Goal: Book appointment/travel/reservation

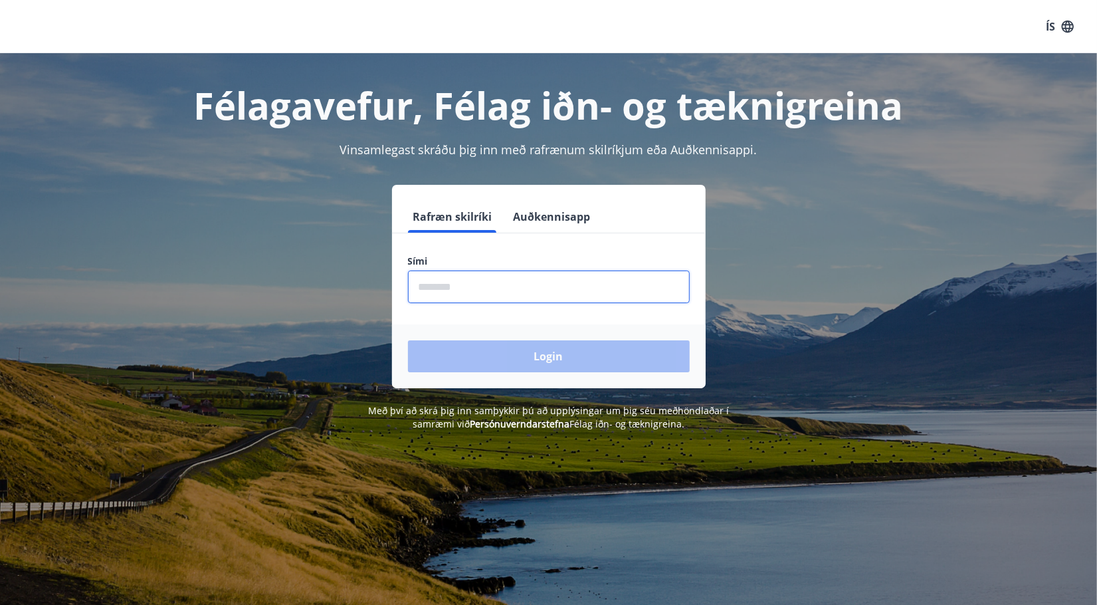
click at [507, 285] on input "phone" at bounding box center [549, 287] width 282 height 33
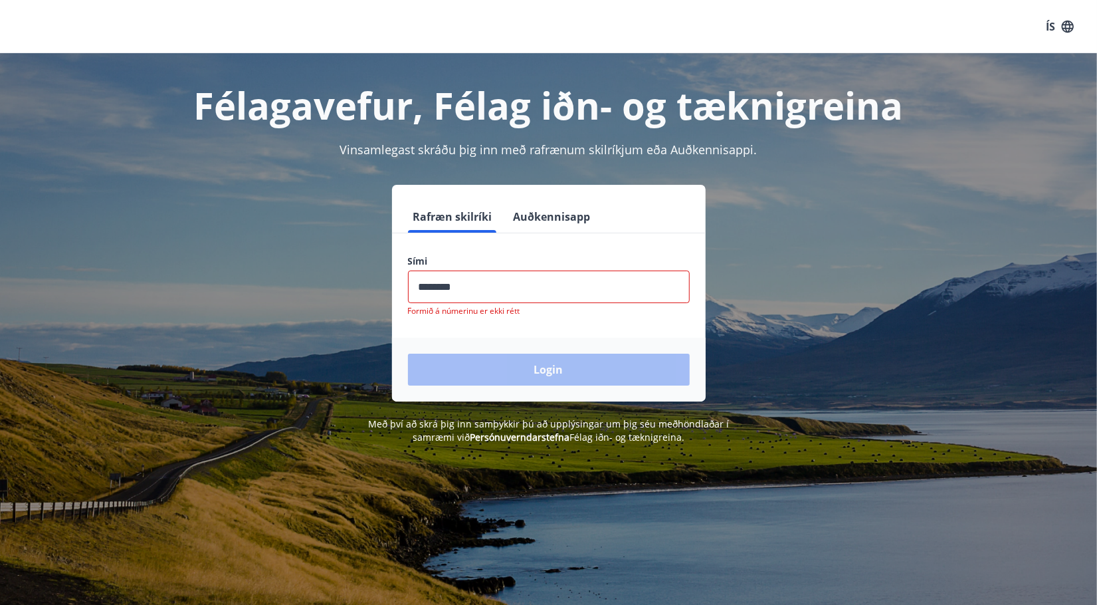
click at [547, 356] on div "Login" at bounding box center [549, 370] width 314 height 64
click at [466, 292] on input "phone" at bounding box center [549, 287] width 282 height 33
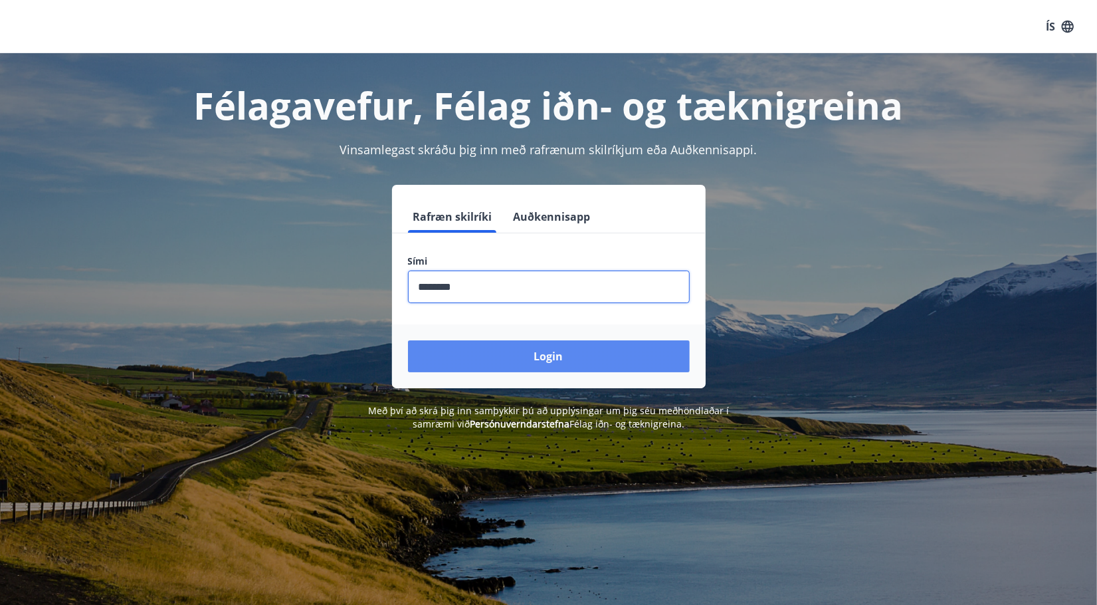
type input "********"
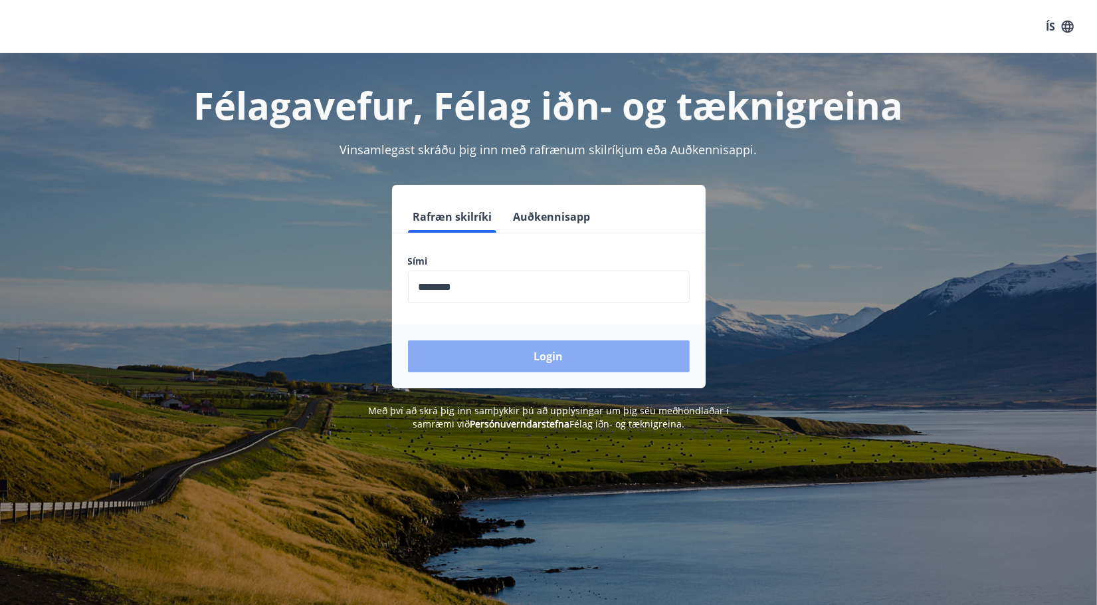
click at [535, 354] on button "Login" at bounding box center [549, 356] width 282 height 32
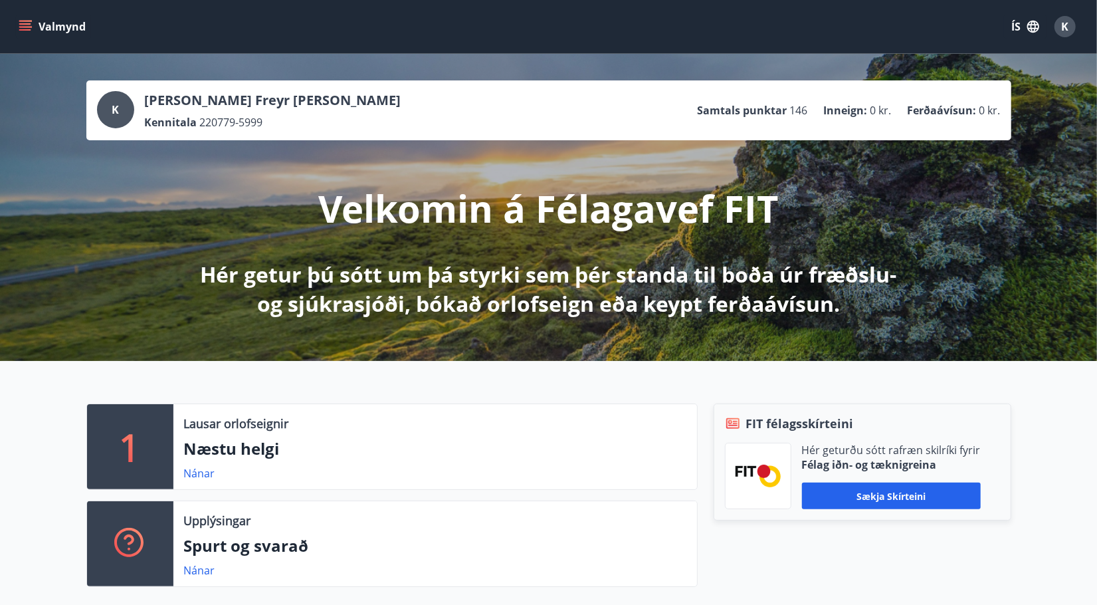
drag, startPoint x: 81, startPoint y: 585, endPoint x: 119, endPoint y: 580, distance: 38.2
click at [119, 580] on div "1 Lausar orlofseignir Næstu helgi Nánar Upplýsingar Spurt og svarað Nánar FIT f…" at bounding box center [548, 490] width 1097 height 258
click at [201, 473] on link "Nánar" at bounding box center [199, 473] width 31 height 15
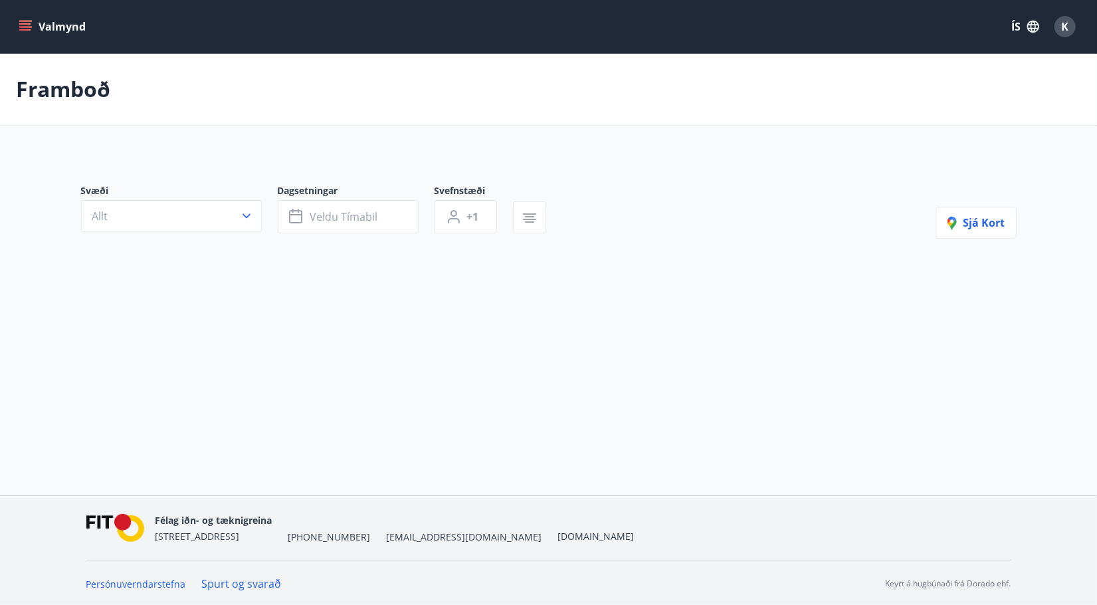
type input "*"
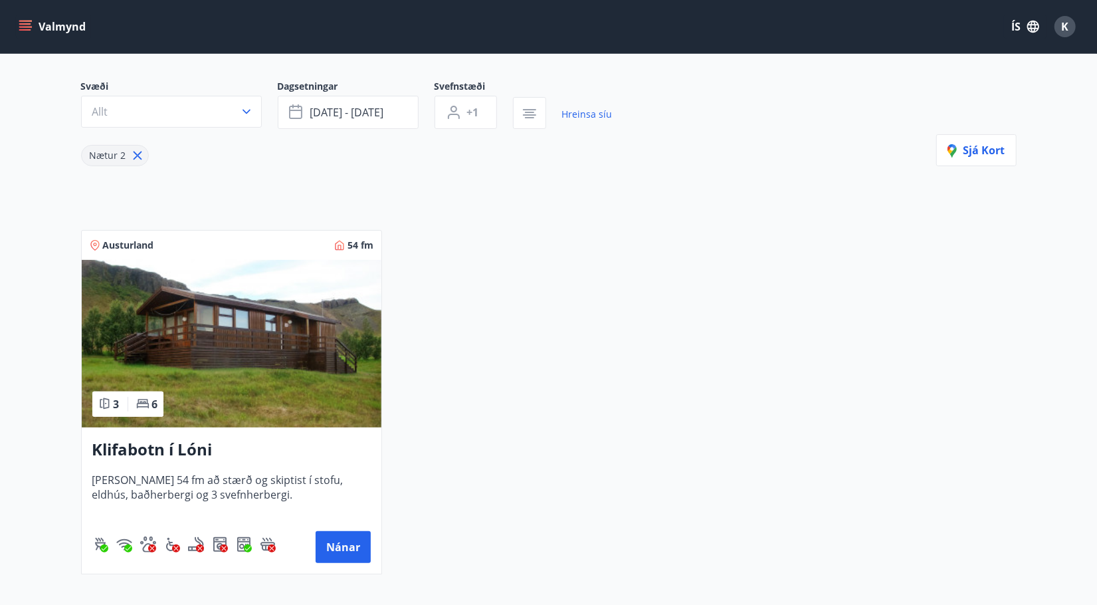
scroll to position [251, 0]
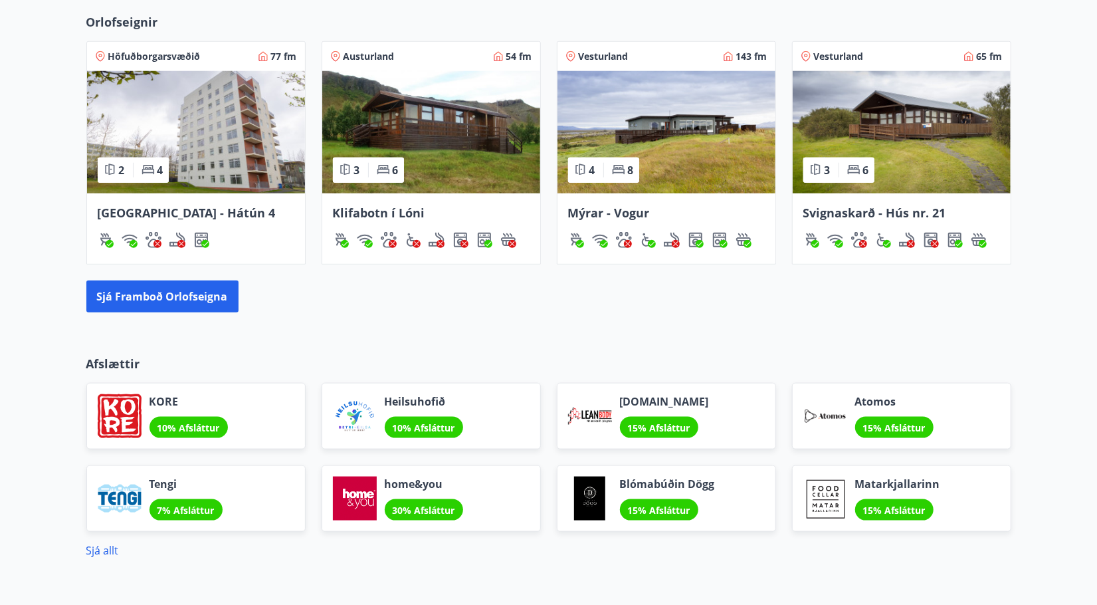
scroll to position [885, 0]
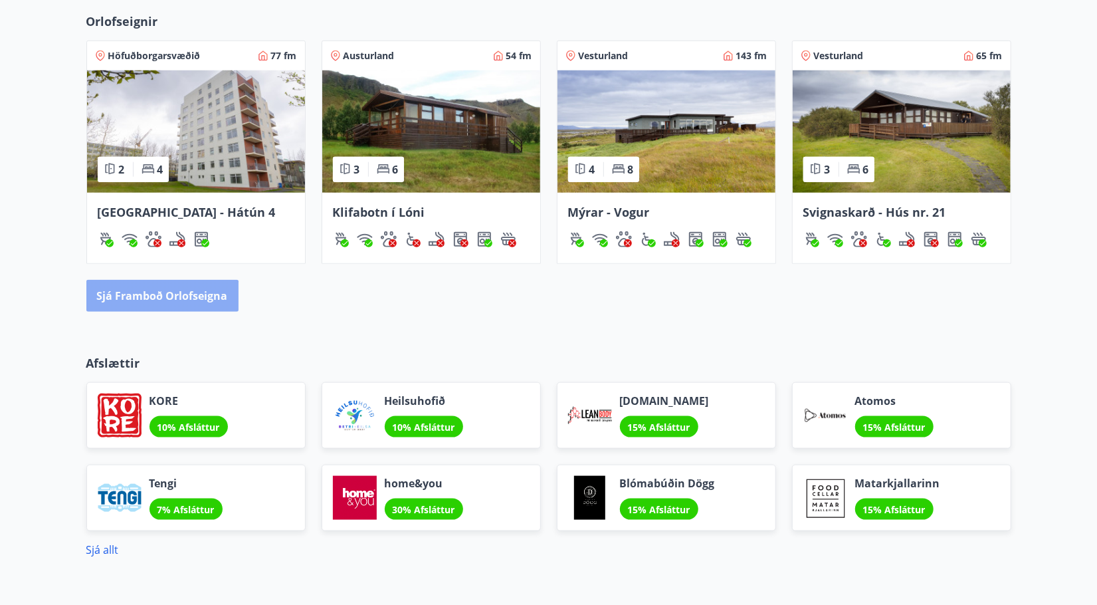
click at [152, 300] on button "Sjá framboð orlofseigna" at bounding box center [162, 296] width 152 height 32
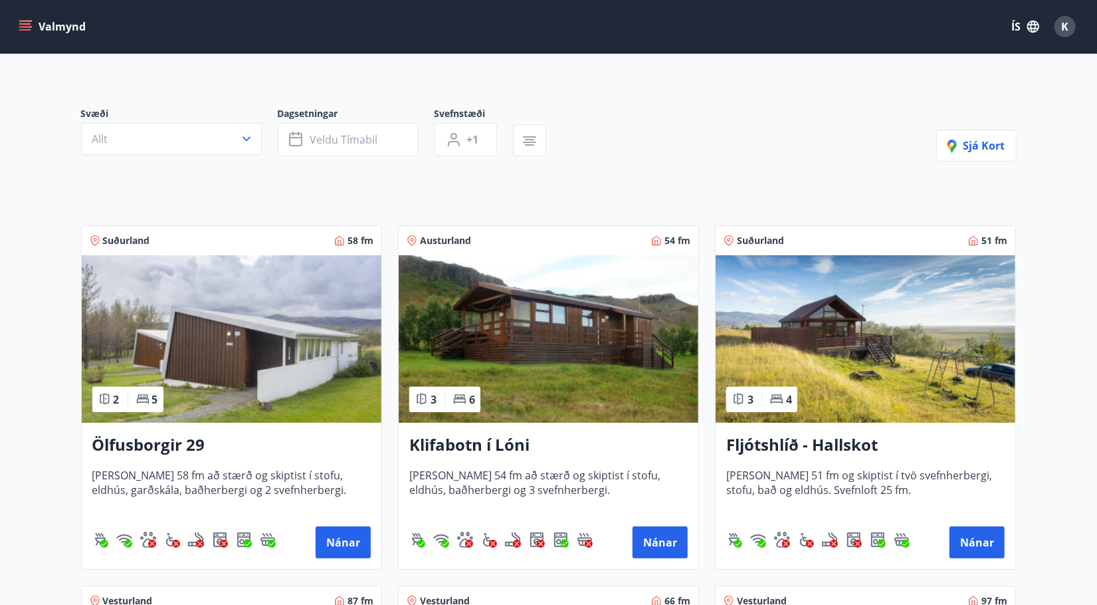
scroll to position [80, 0]
click at [973, 538] on button "Nánar" at bounding box center [977, 542] width 55 height 32
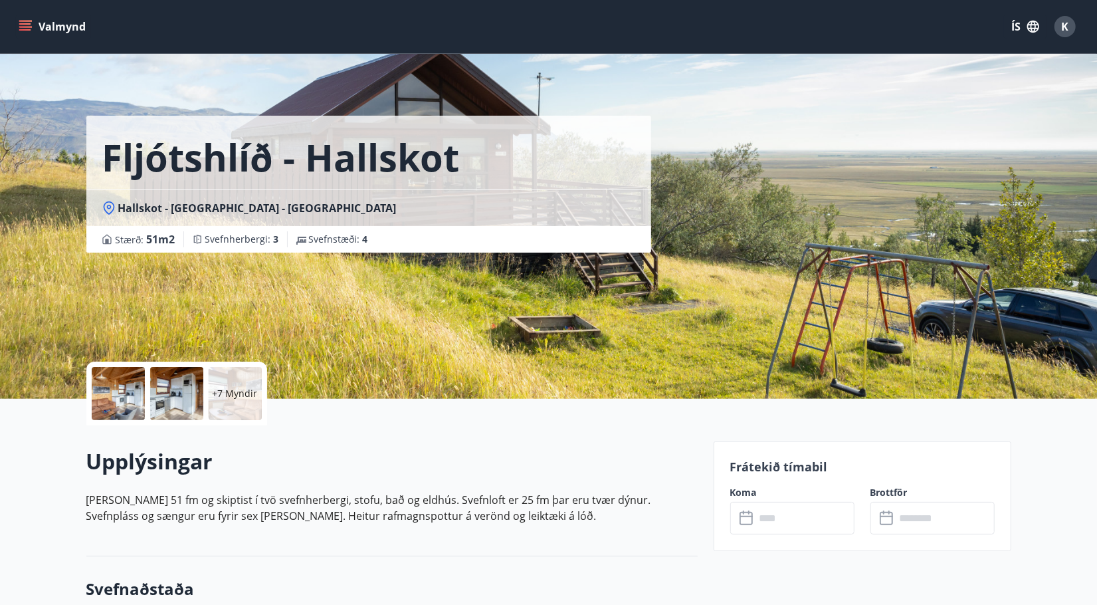
click at [230, 392] on p "+7 Myndir" at bounding box center [235, 393] width 45 height 13
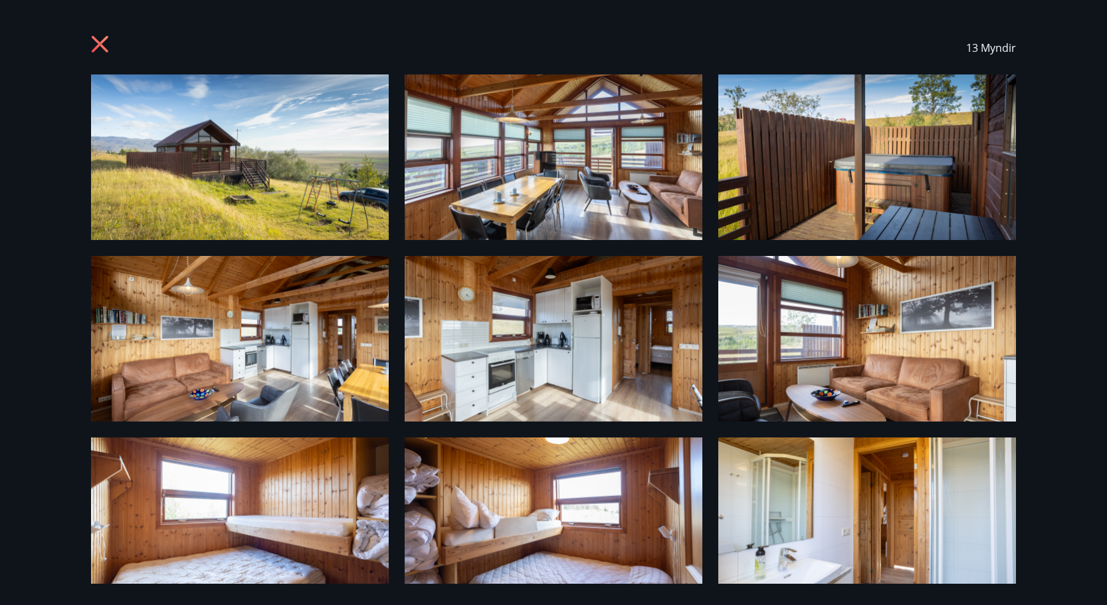
click at [106, 43] on icon at bounding box center [101, 45] width 21 height 21
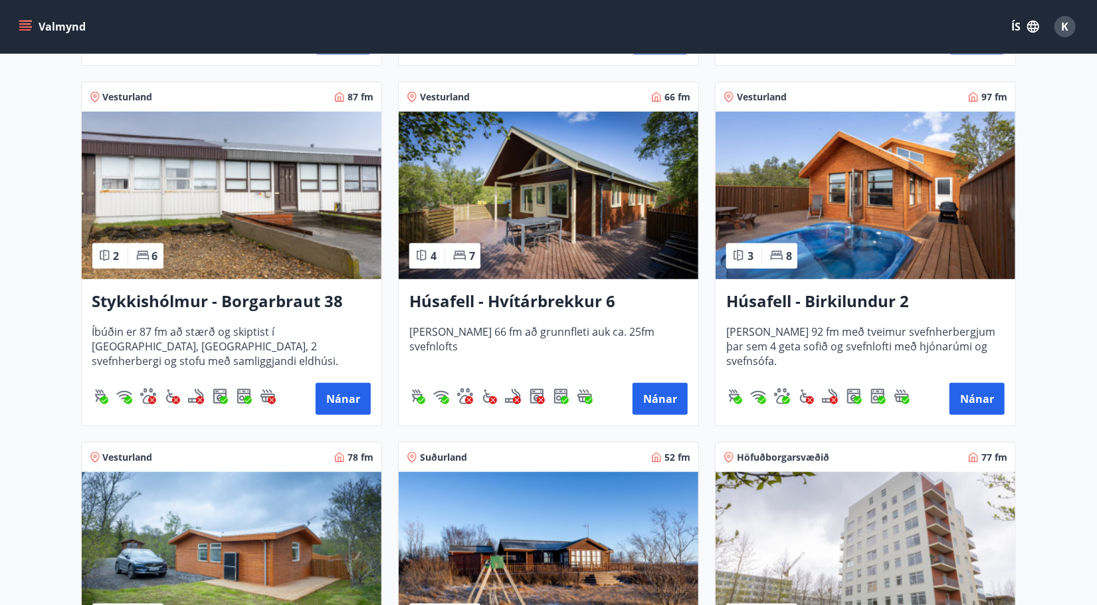
scroll to position [586, 0]
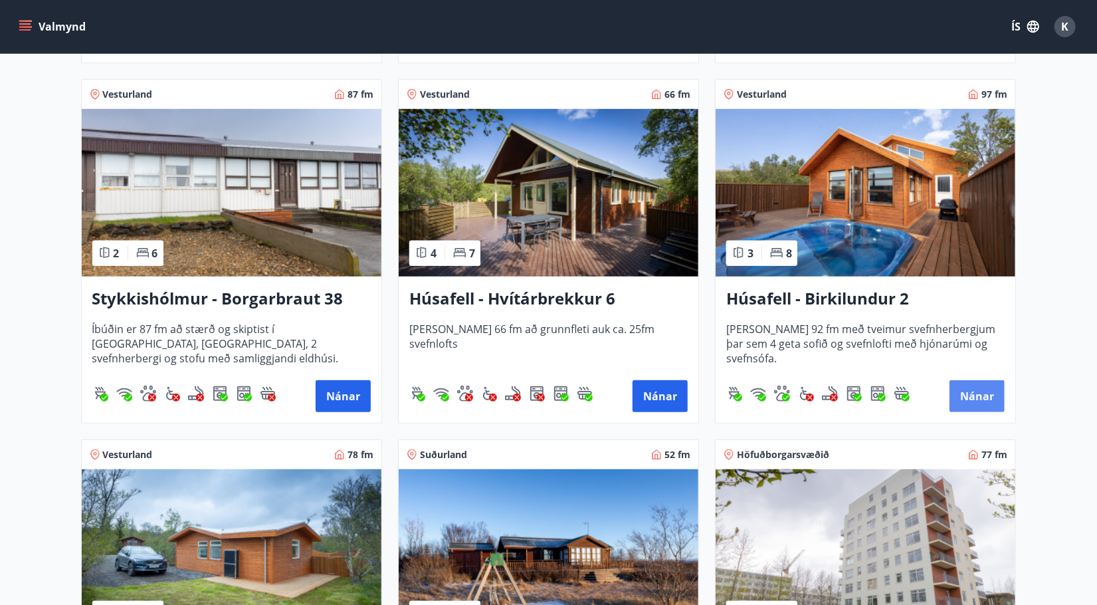
click at [974, 399] on button "Nánar" at bounding box center [977, 396] width 55 height 32
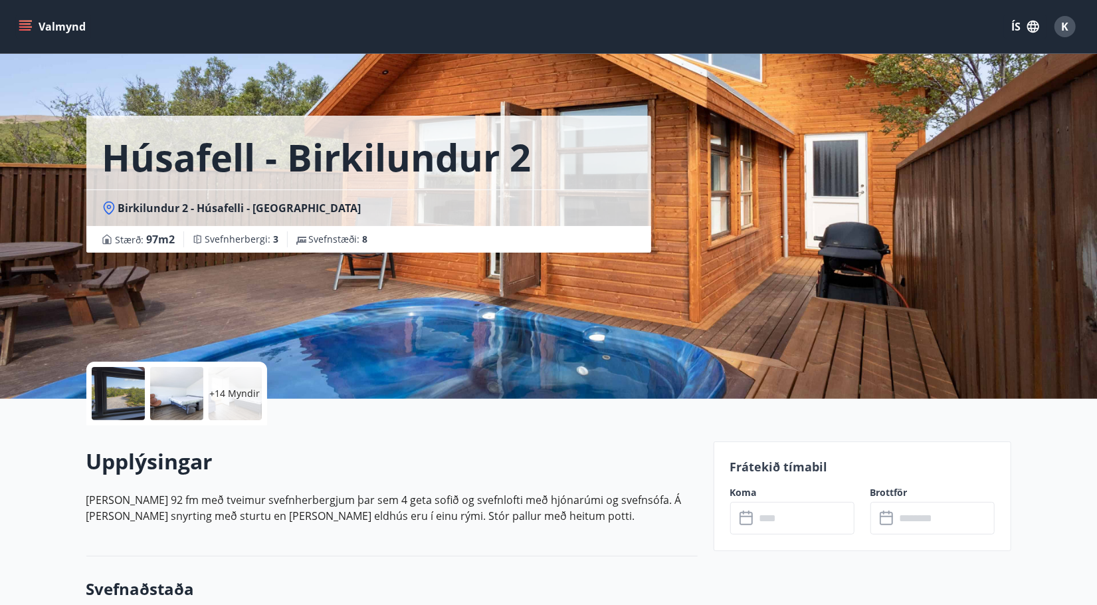
click at [236, 388] on p "+14 Myndir" at bounding box center [235, 393] width 51 height 13
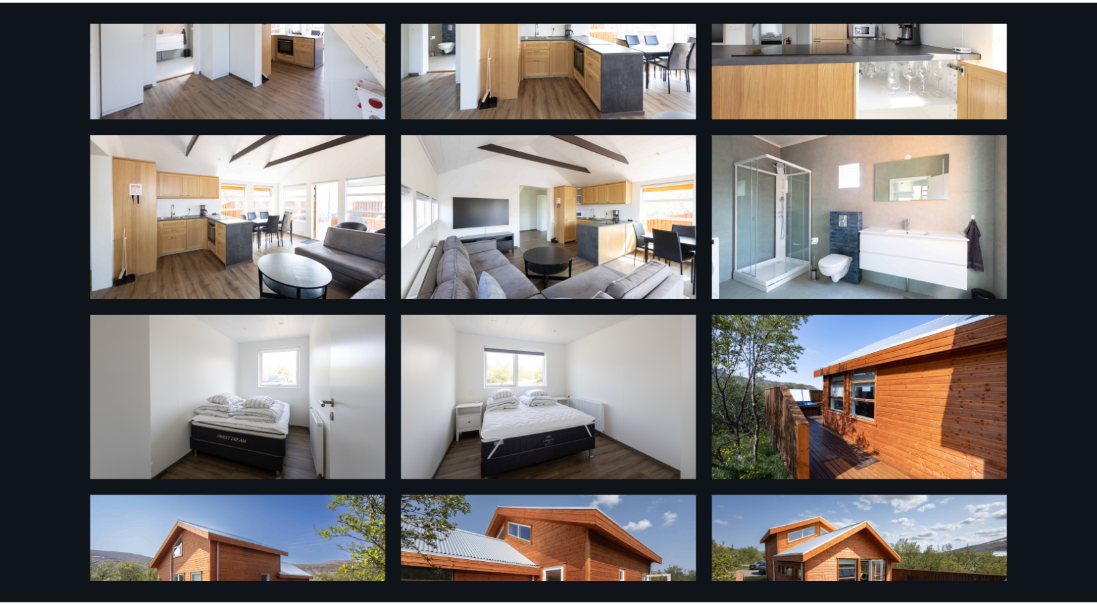
scroll to position [484, 0]
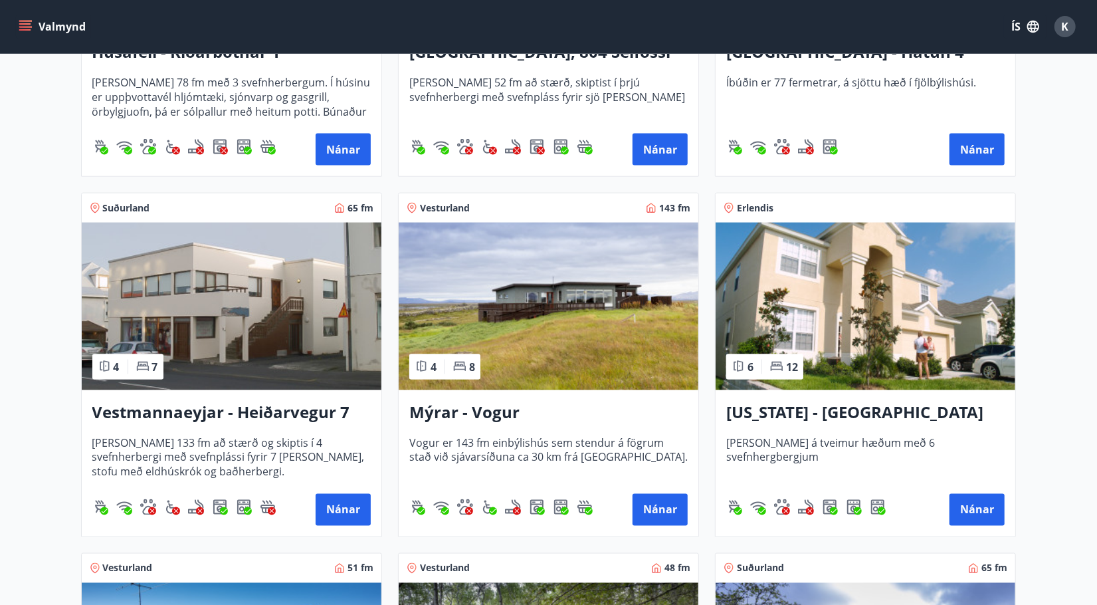
scroll to position [1202, 0]
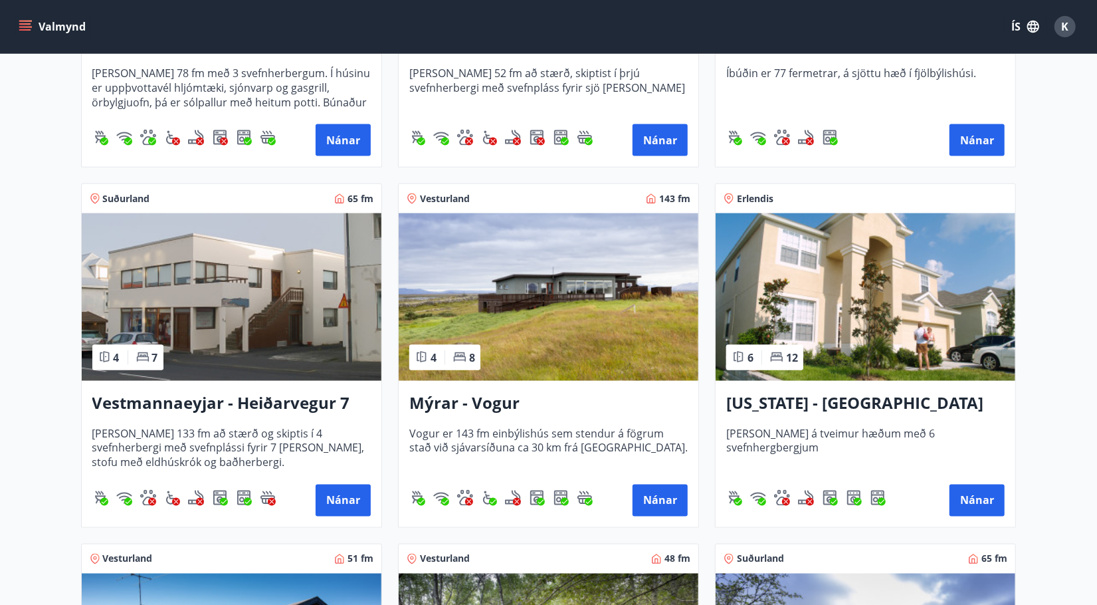
click at [231, 336] on img at bounding box center [232, 296] width 300 height 167
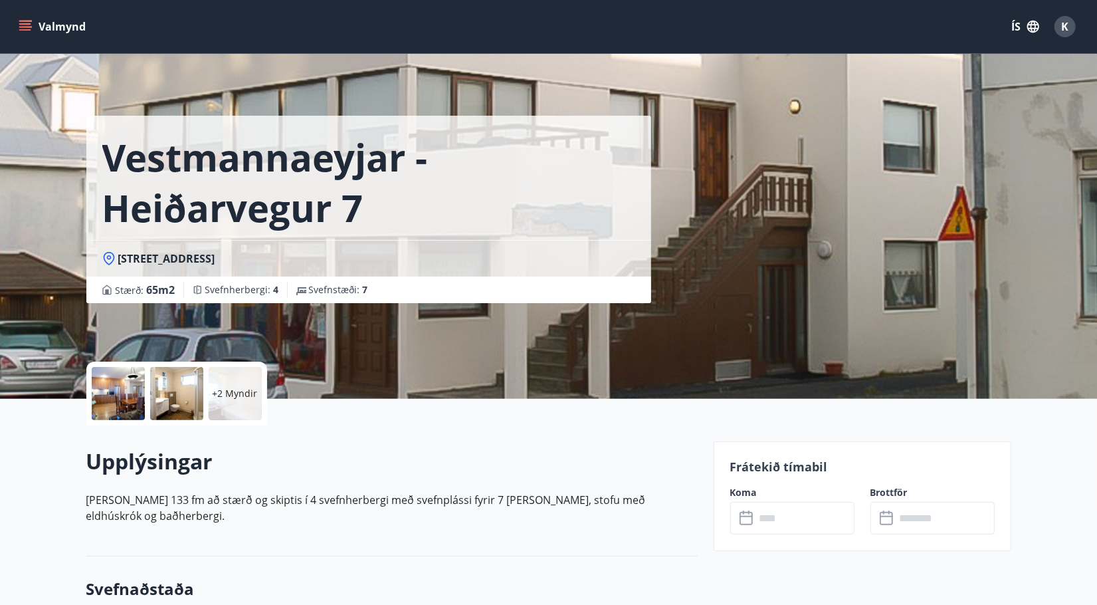
click at [241, 391] on p "+2 Myndir" at bounding box center [235, 393] width 45 height 13
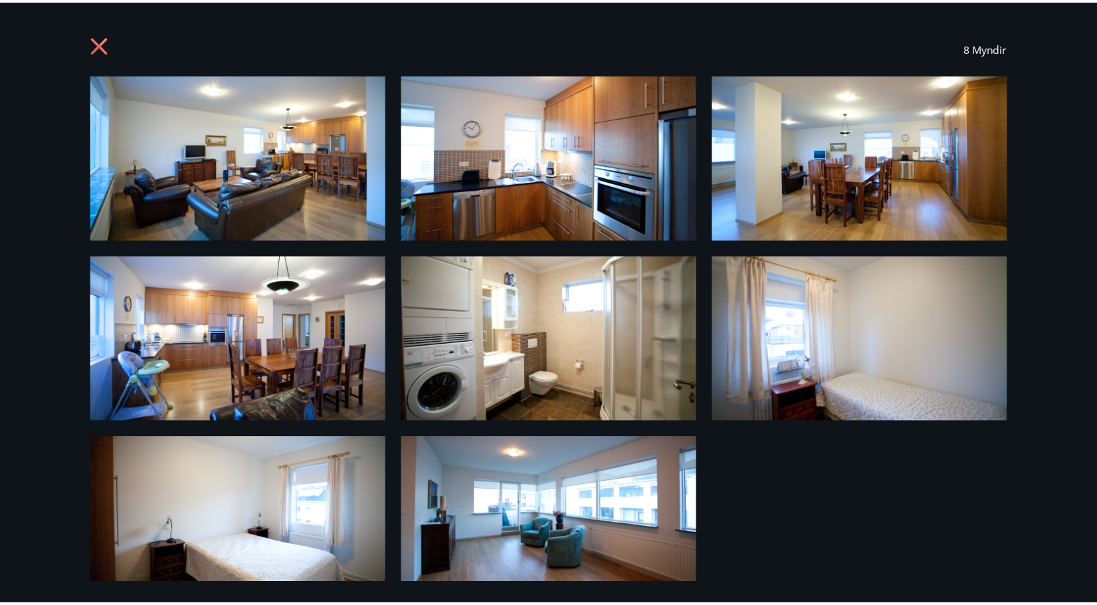
scroll to position [23, 0]
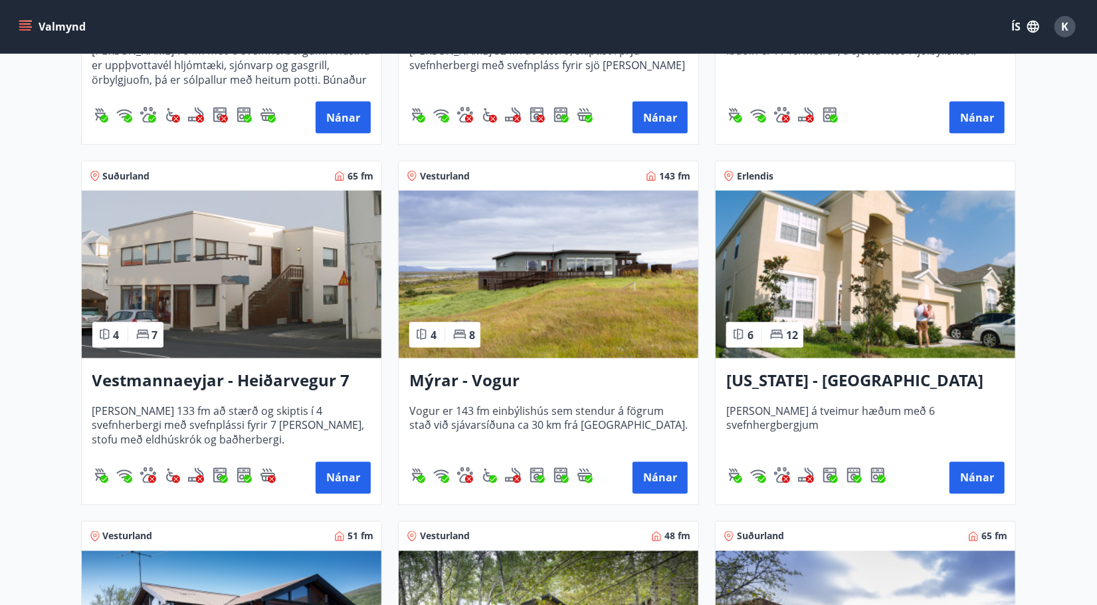
scroll to position [1226, 0]
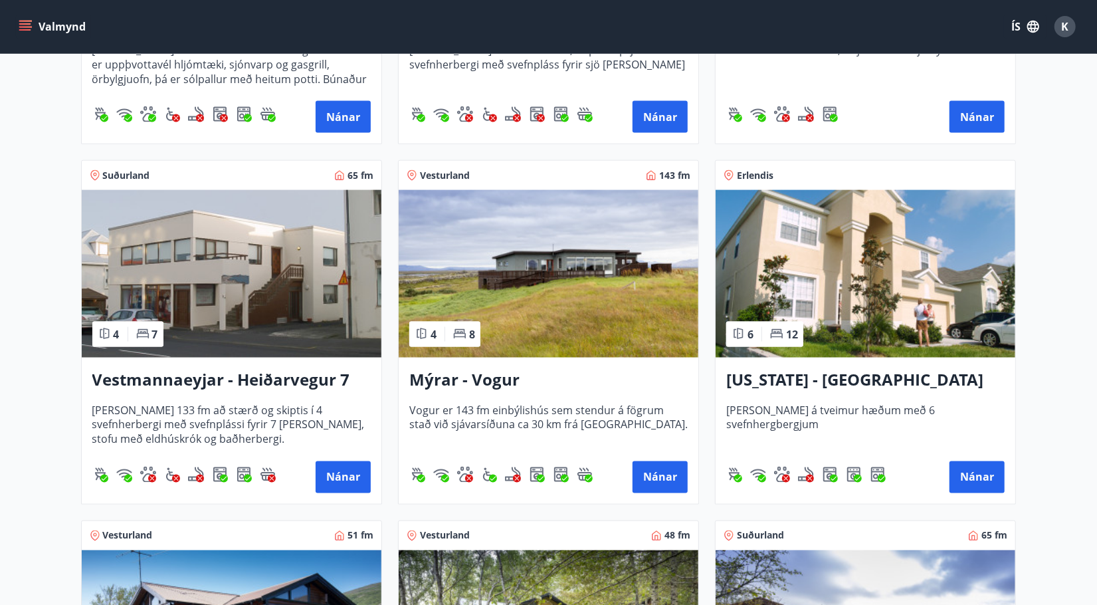
click at [536, 336] on img at bounding box center [549, 273] width 300 height 167
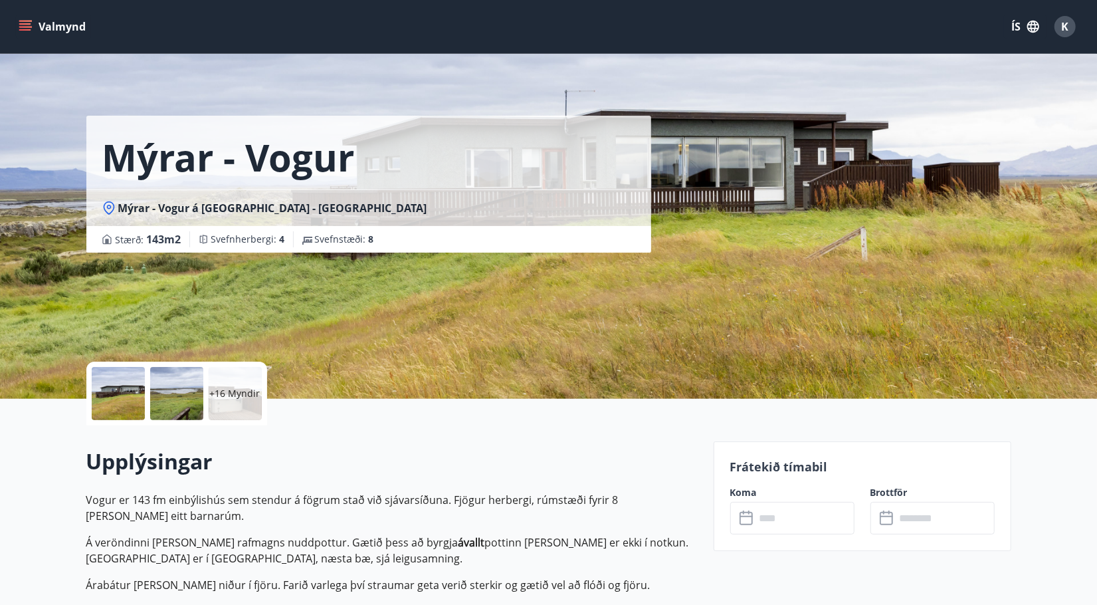
click at [245, 391] on p "+16 Myndir" at bounding box center [235, 393] width 51 height 13
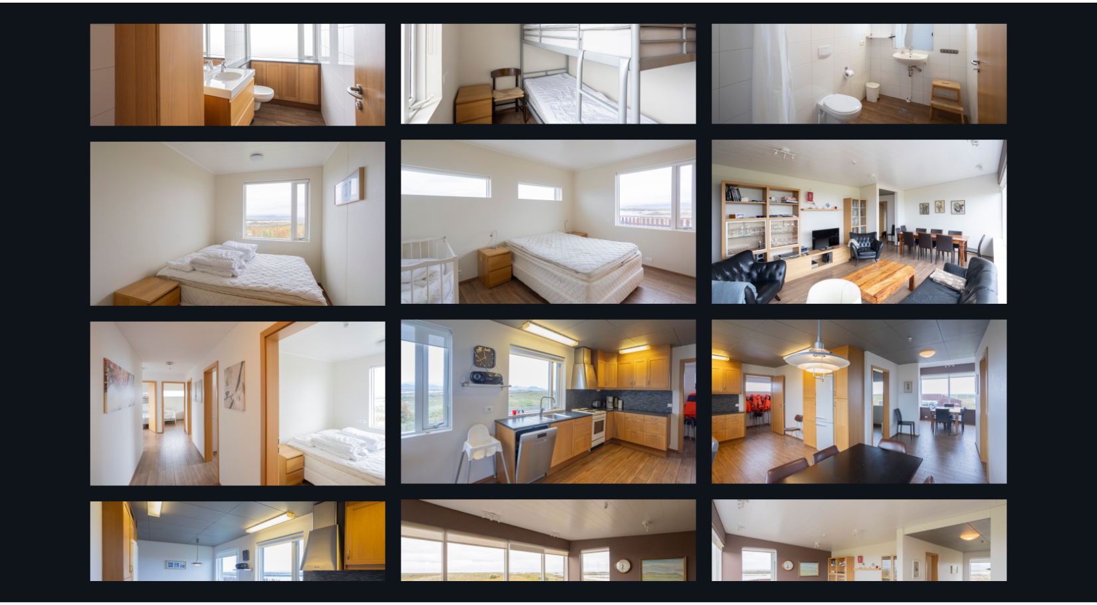
scroll to position [661, 0]
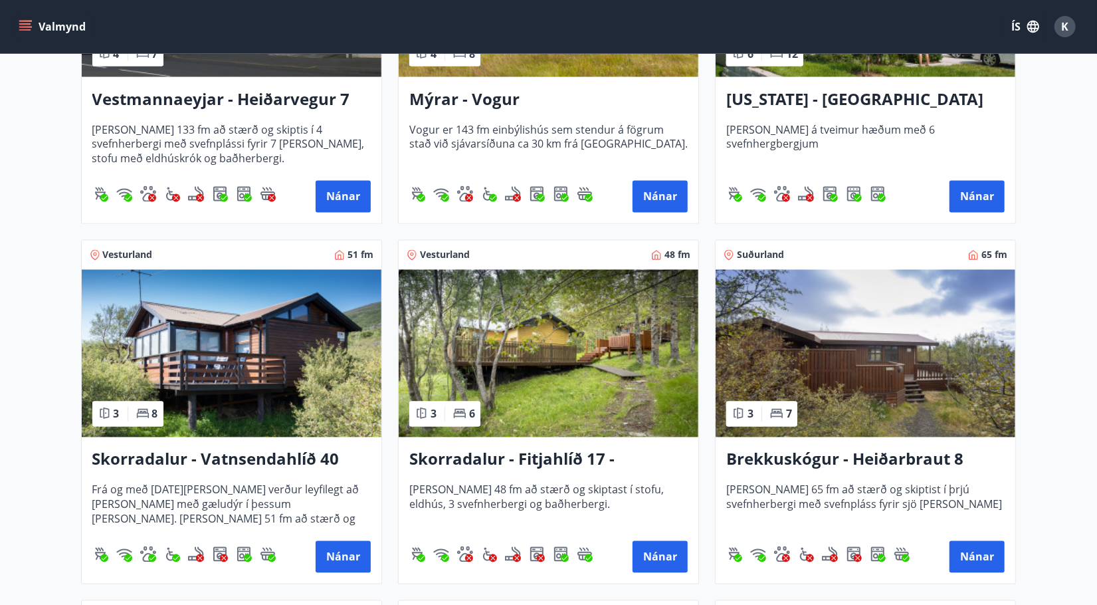
scroll to position [1507, 0]
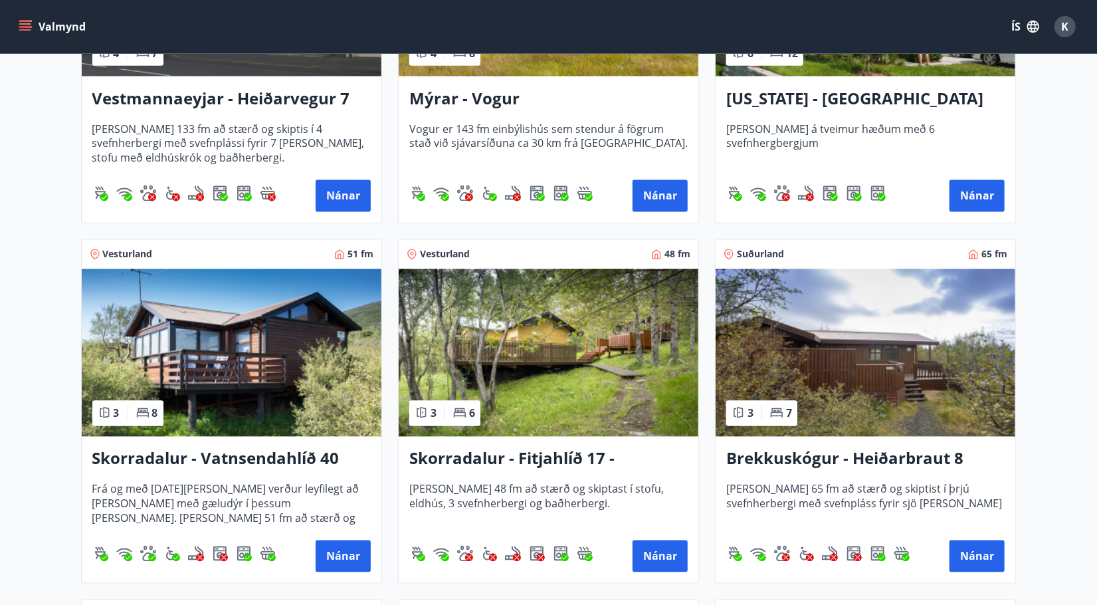
click at [580, 413] on img at bounding box center [549, 352] width 300 height 167
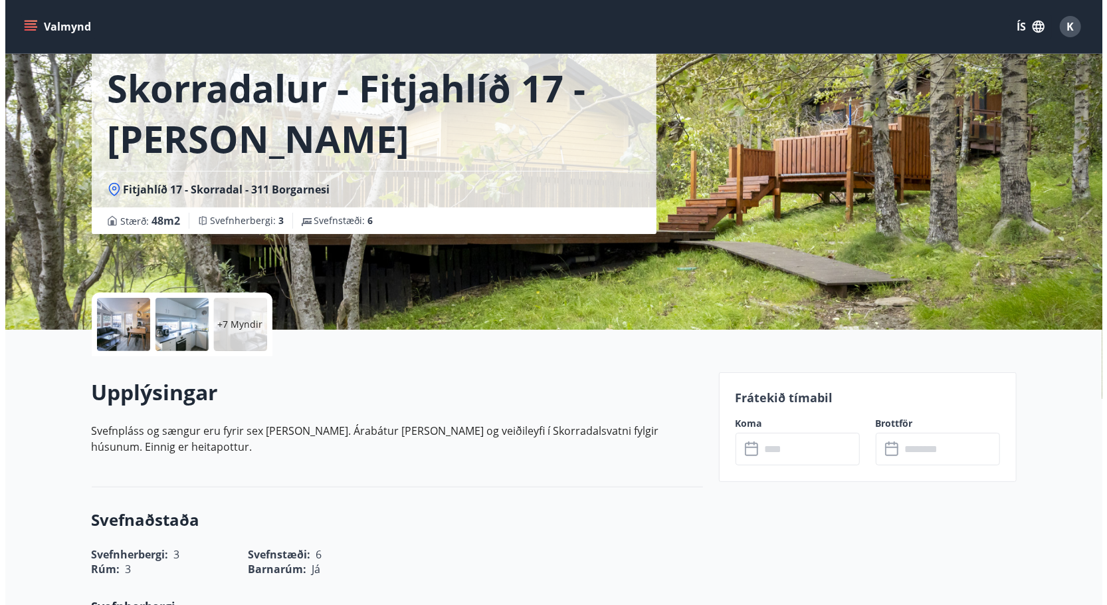
scroll to position [68, 0]
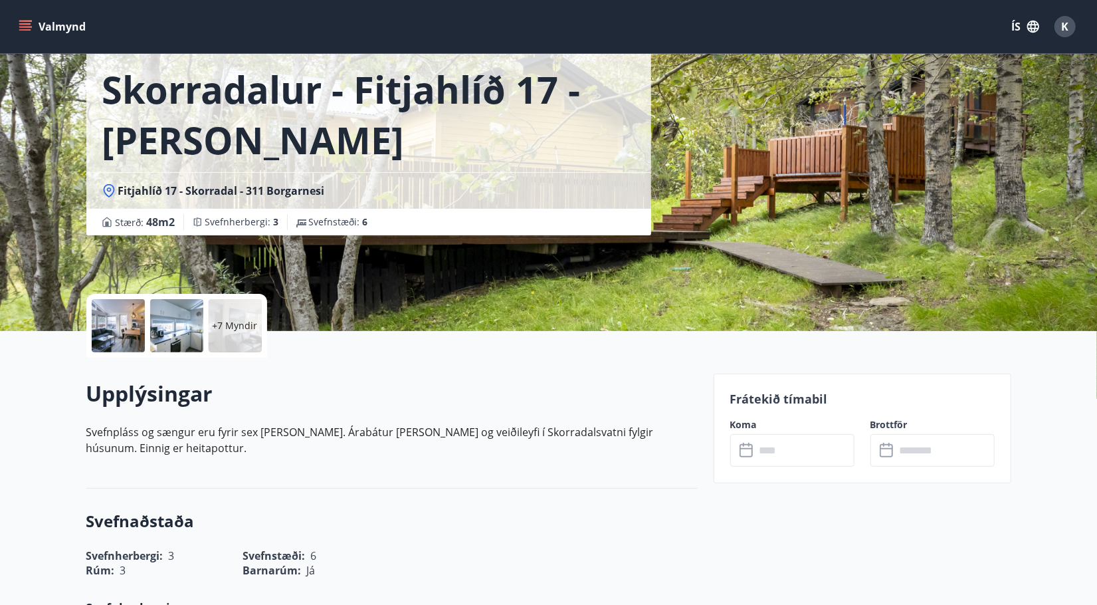
click at [243, 325] on p "+7 Myndir" at bounding box center [235, 325] width 45 height 13
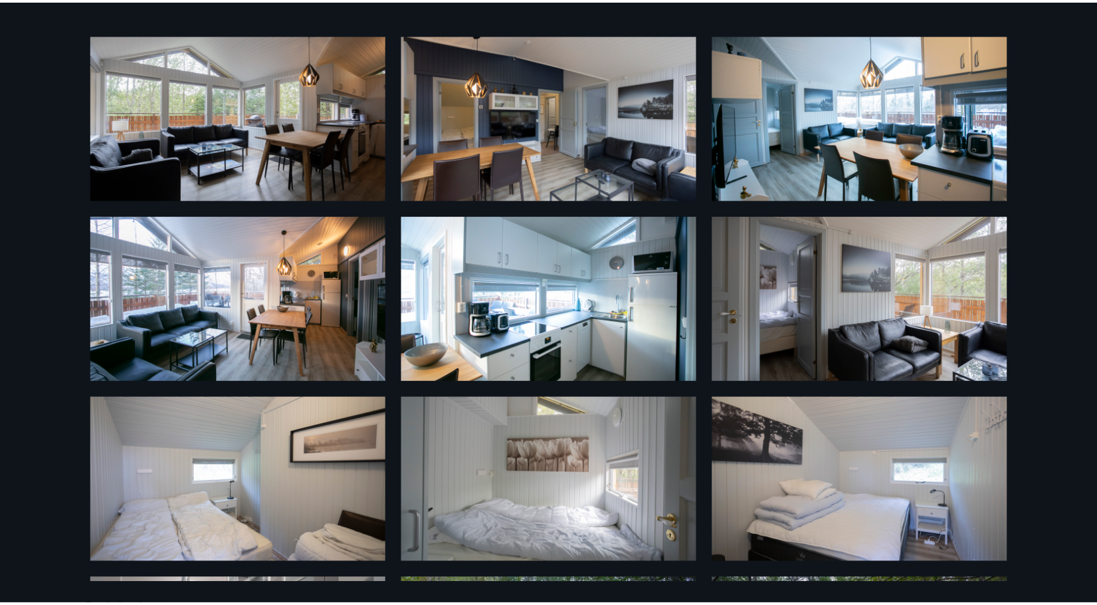
scroll to position [39, 0]
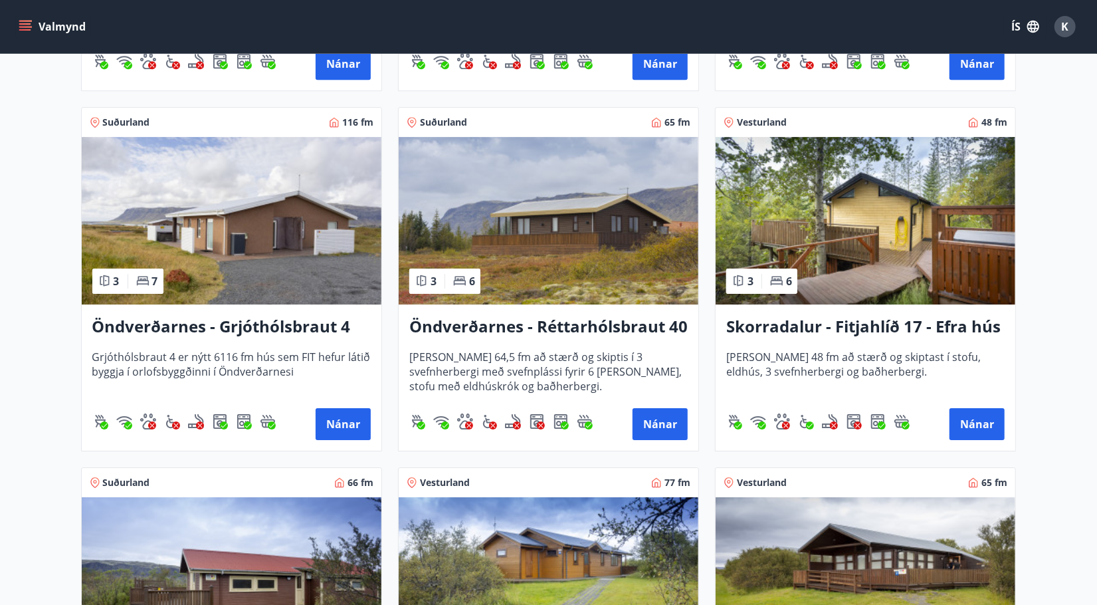
scroll to position [2714, 0]
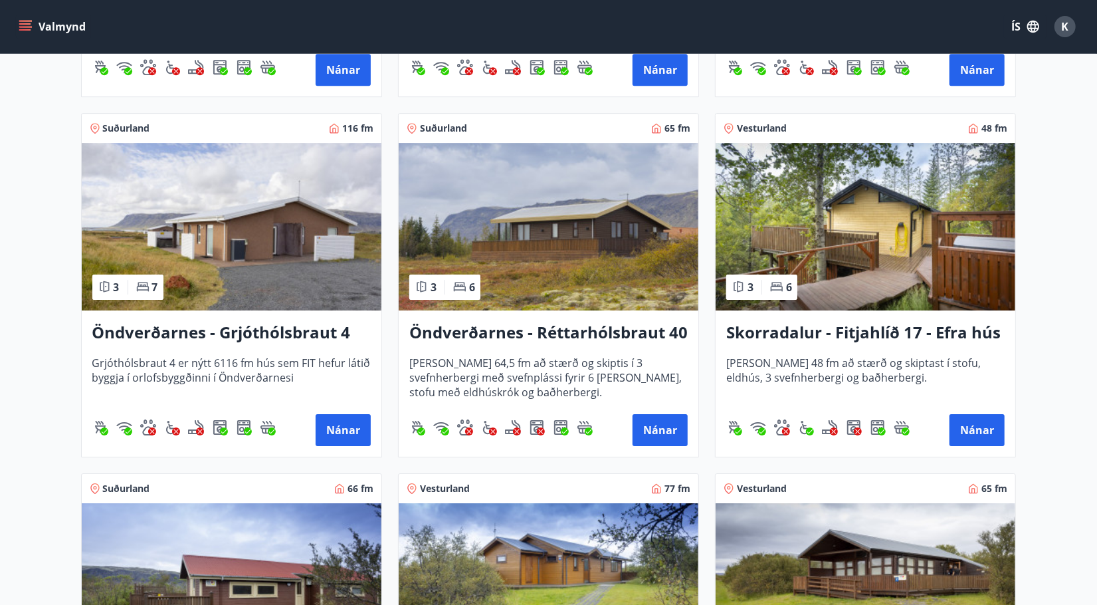
click at [837, 251] on img at bounding box center [866, 226] width 300 height 167
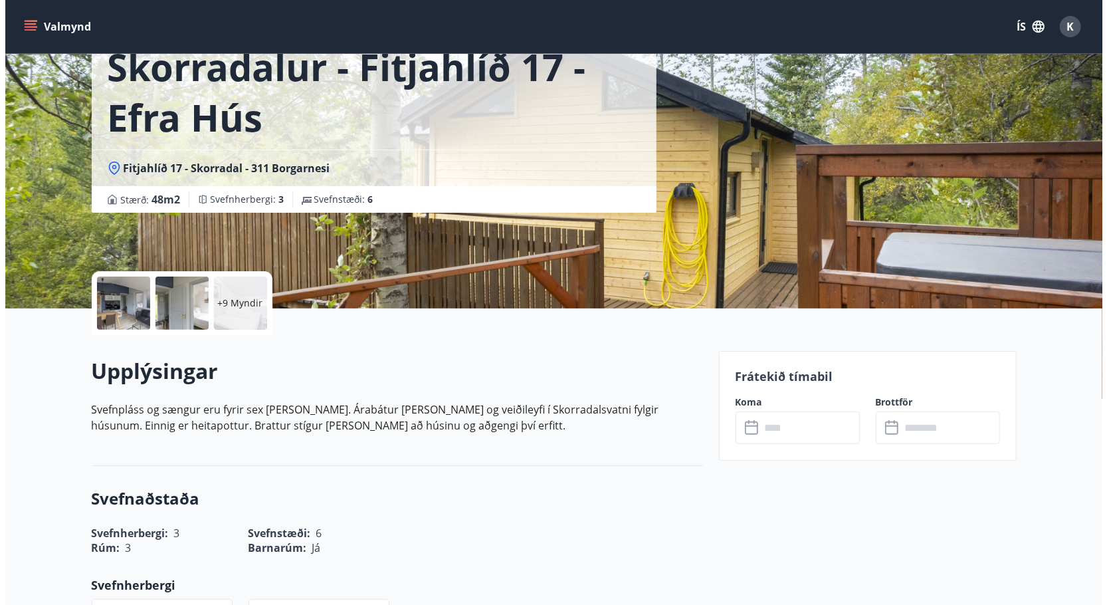
scroll to position [101, 0]
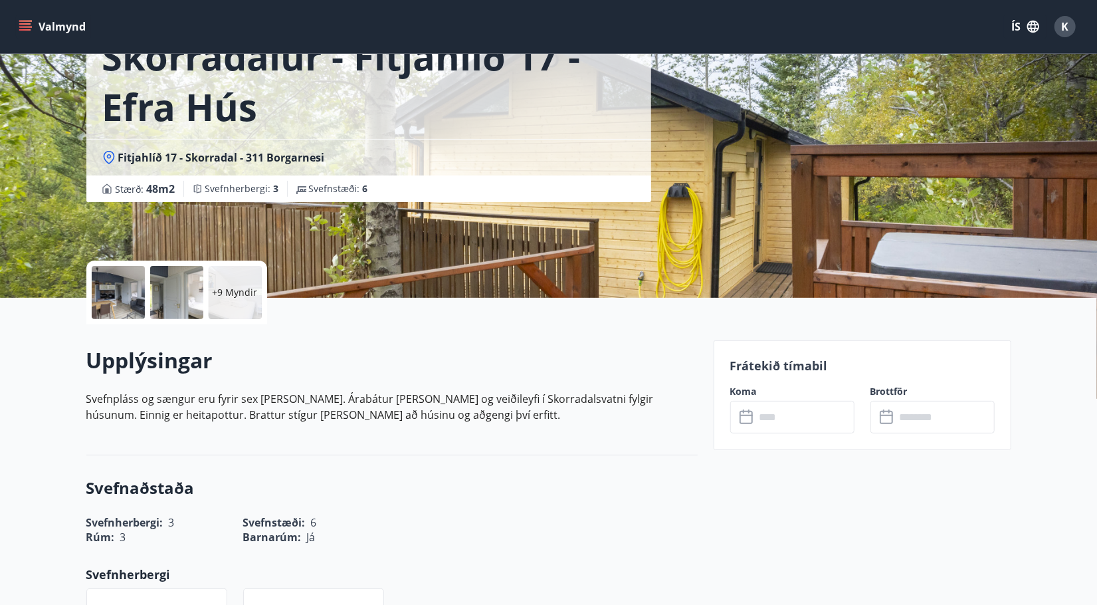
click at [246, 290] on p "+9 Myndir" at bounding box center [235, 292] width 45 height 13
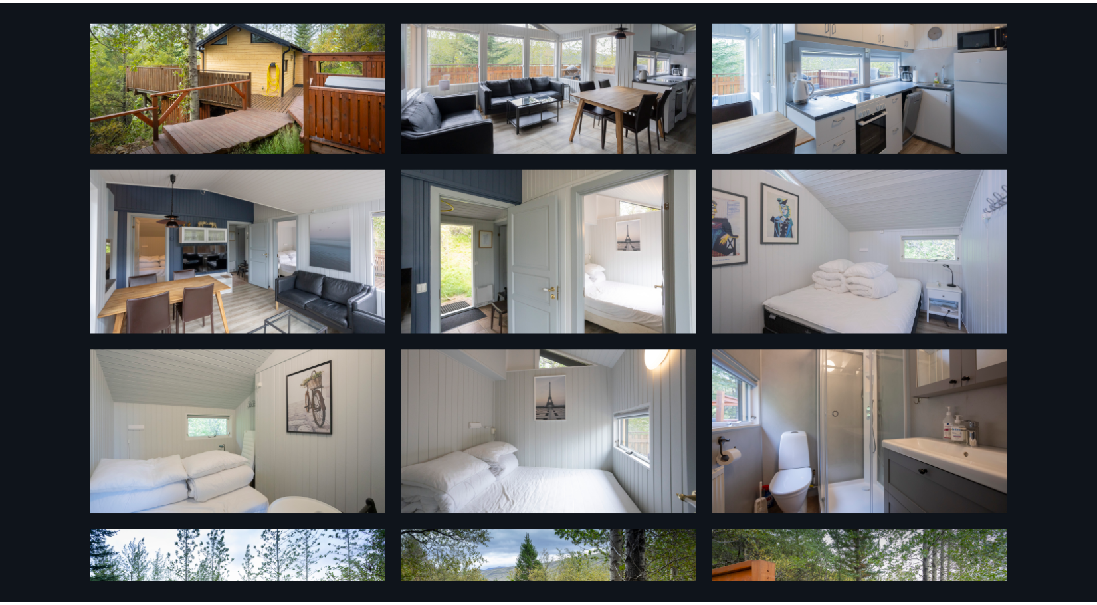
scroll to position [0, 0]
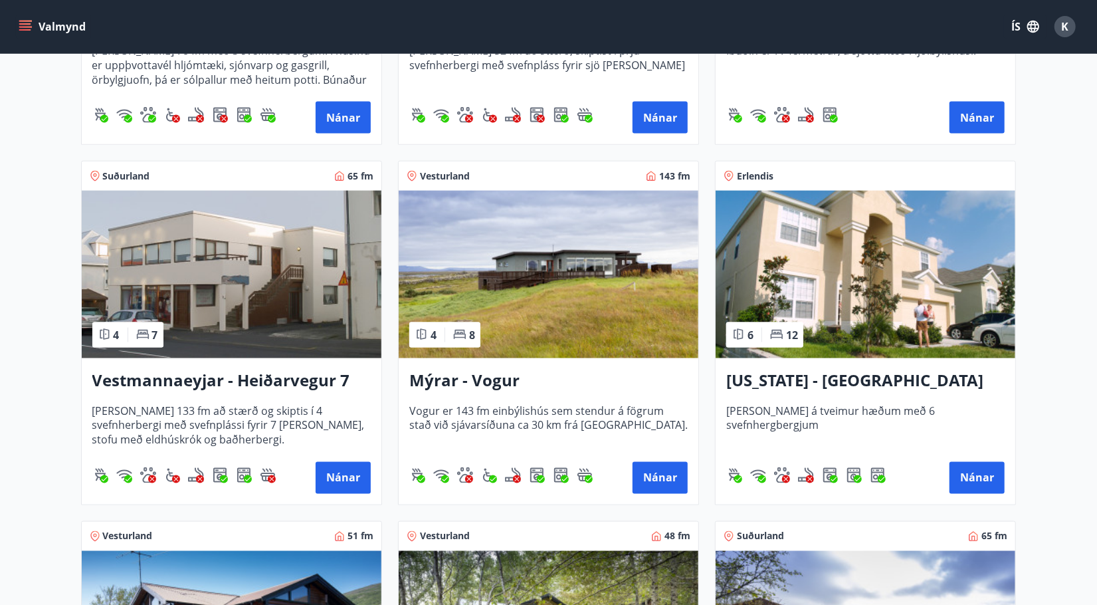
scroll to position [1293, 0]
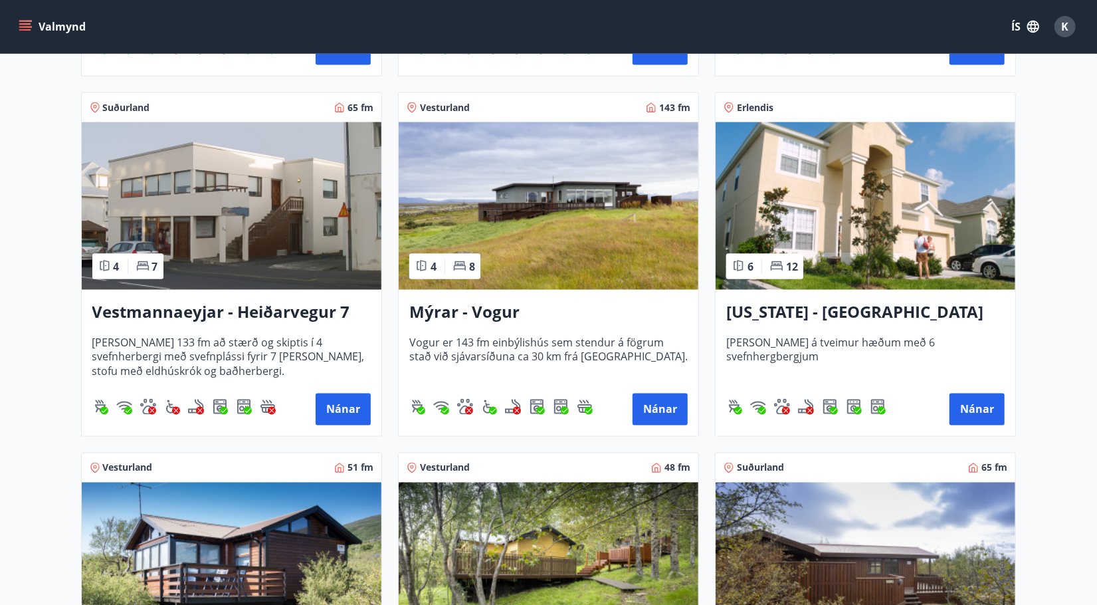
click at [910, 196] on img at bounding box center [866, 205] width 300 height 167
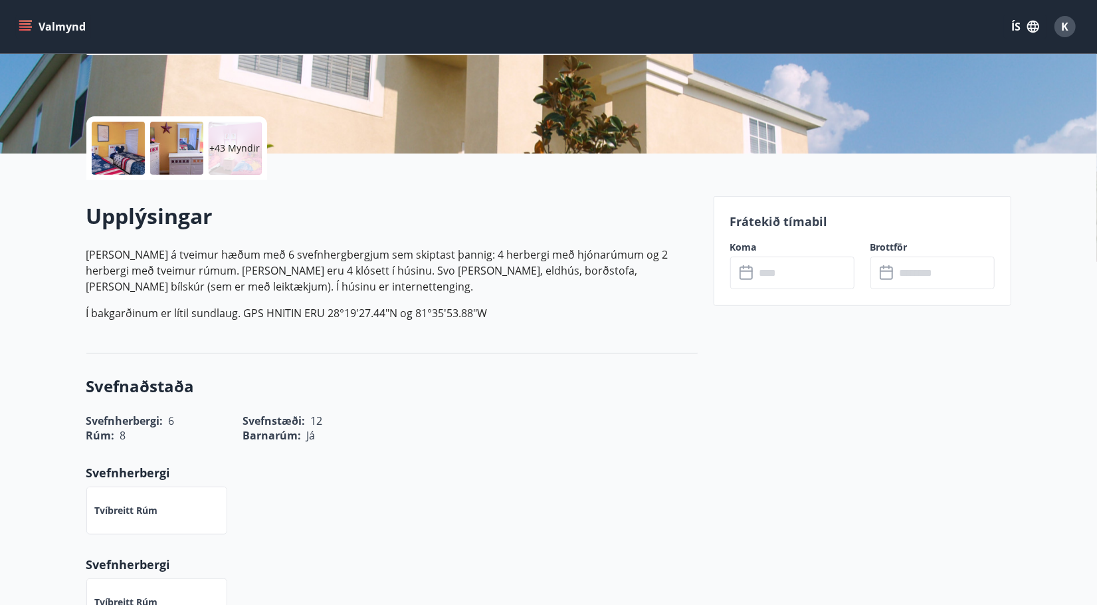
scroll to position [246, 0]
click at [800, 275] on input "text" at bounding box center [805, 272] width 99 height 33
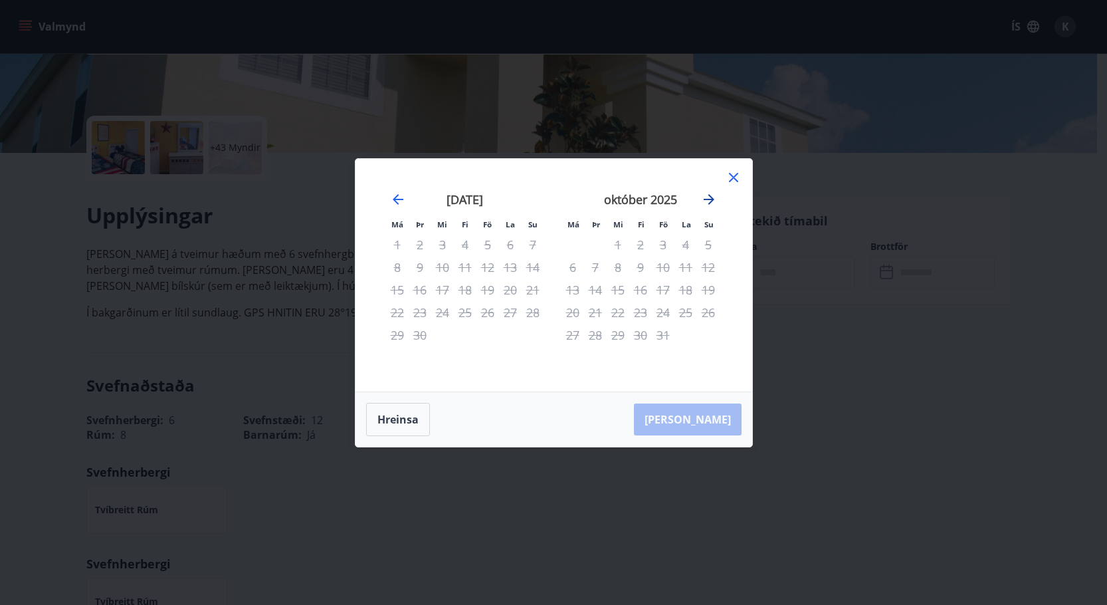
click at [709, 204] on icon "Move forward to switch to the next month." at bounding box center [709, 199] width 16 height 16
click at [709, 198] on icon "Move forward to switch to the next month." at bounding box center [709, 199] width 16 height 16
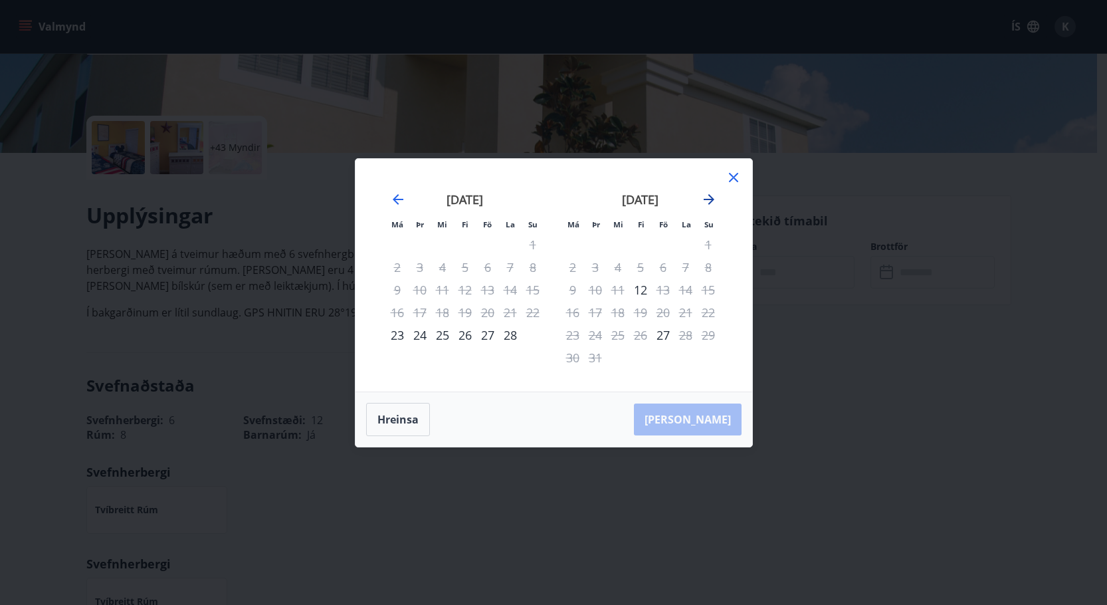
click at [709, 198] on icon "Move forward to switch to the next month." at bounding box center [709, 199] width 16 height 16
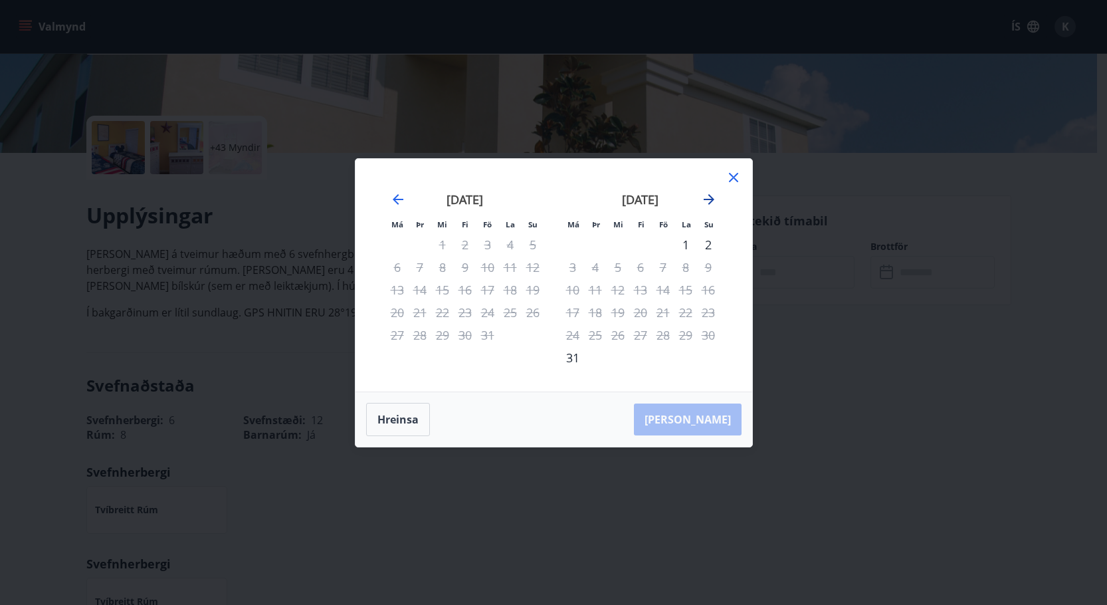
click at [709, 198] on icon "Move forward to switch to the next month." at bounding box center [709, 199] width 16 height 16
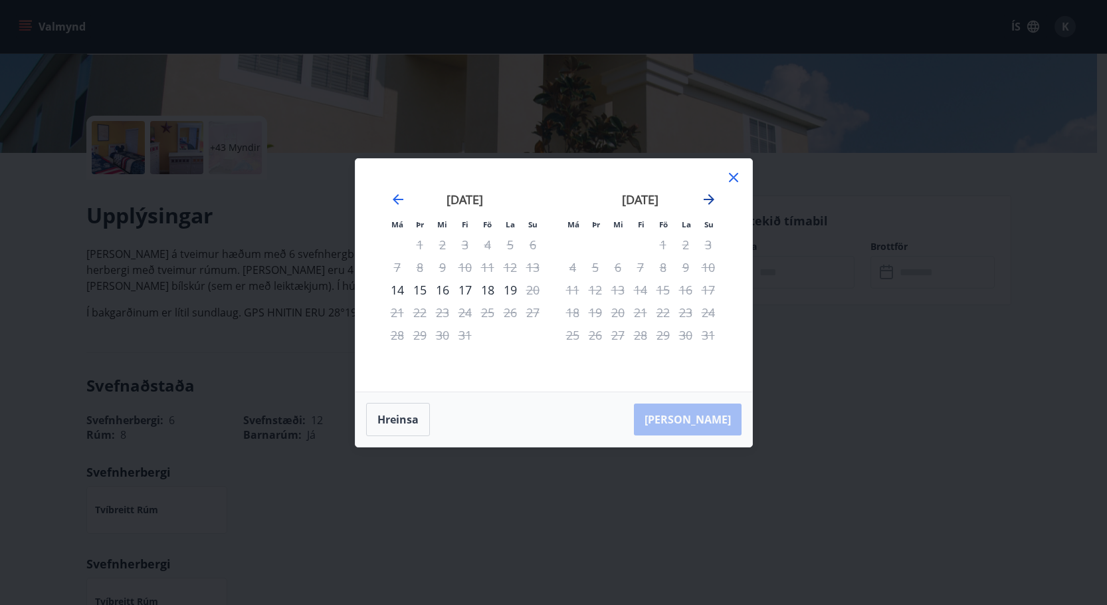
click at [709, 198] on icon "Move forward to switch to the next month." at bounding box center [709, 199] width 16 height 16
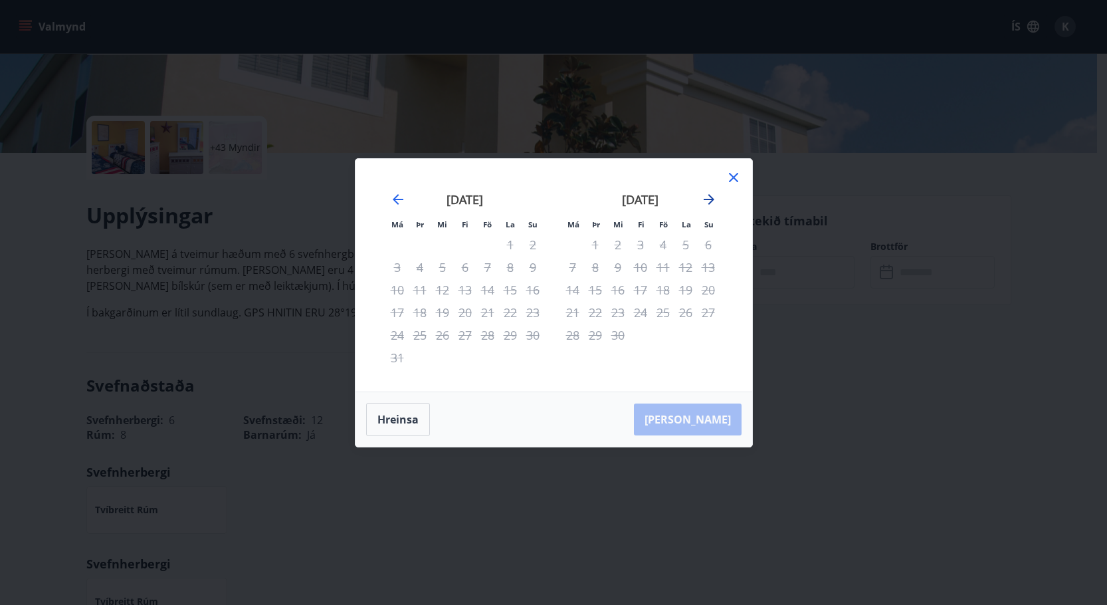
click at [709, 198] on icon "Move forward to switch to the next month." at bounding box center [709, 199] width 16 height 16
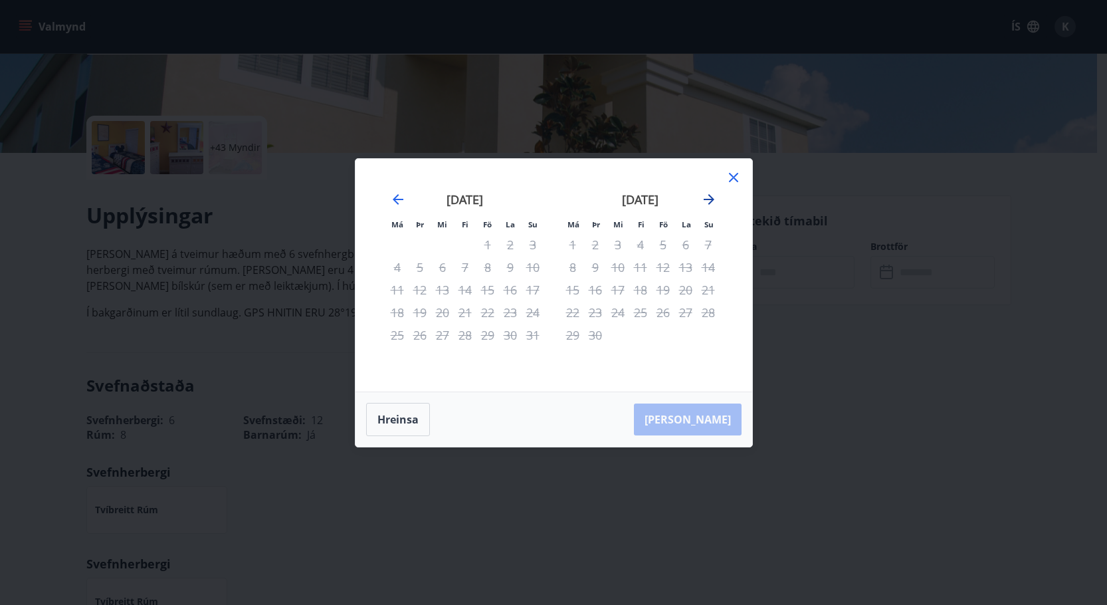
click at [709, 198] on icon "Move forward to switch to the next month." at bounding box center [709, 199] width 16 height 16
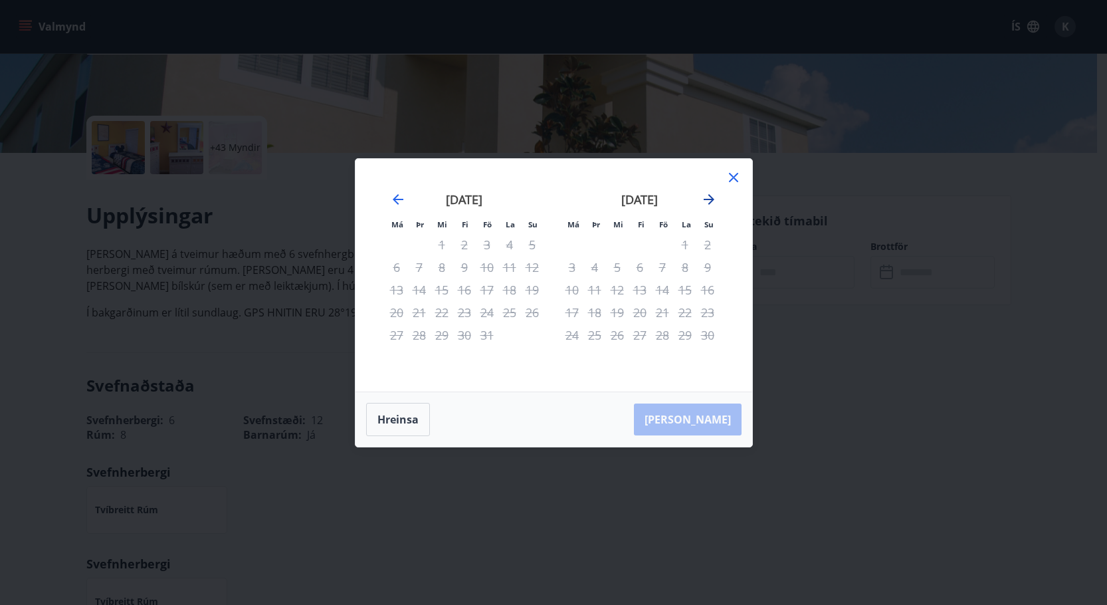
click at [709, 198] on icon "Move forward to switch to the next month." at bounding box center [709, 199] width 16 height 16
click at [705, 199] on icon "Move forward to switch to the next month." at bounding box center [709, 199] width 11 height 11
click at [708, 199] on icon "Move forward to switch to the next month." at bounding box center [709, 199] width 11 height 11
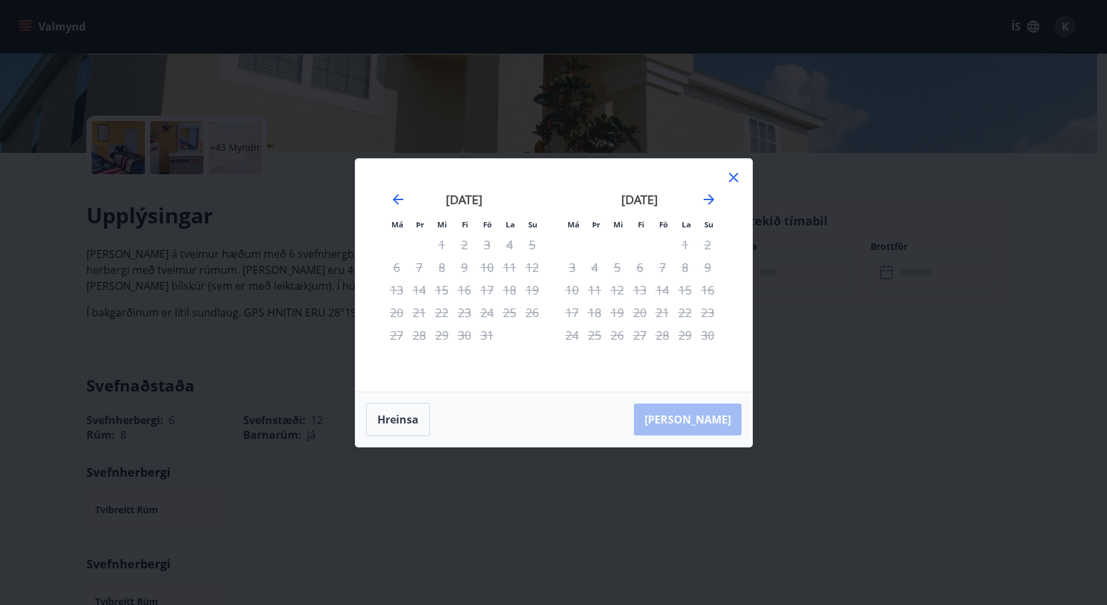
click at [734, 177] on icon at bounding box center [733, 177] width 9 height 9
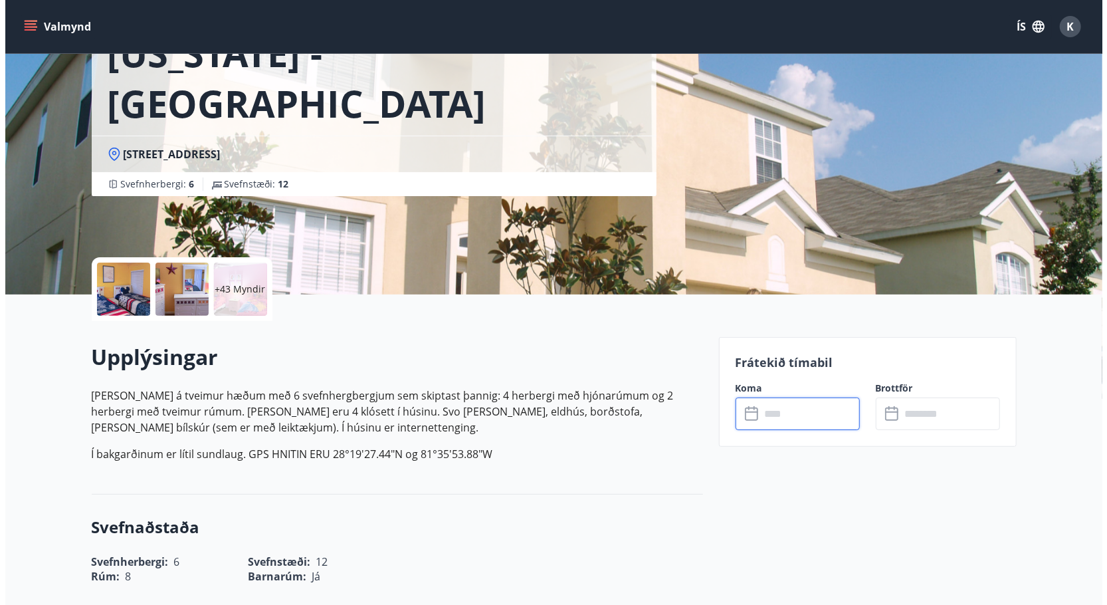
scroll to position [104, 0]
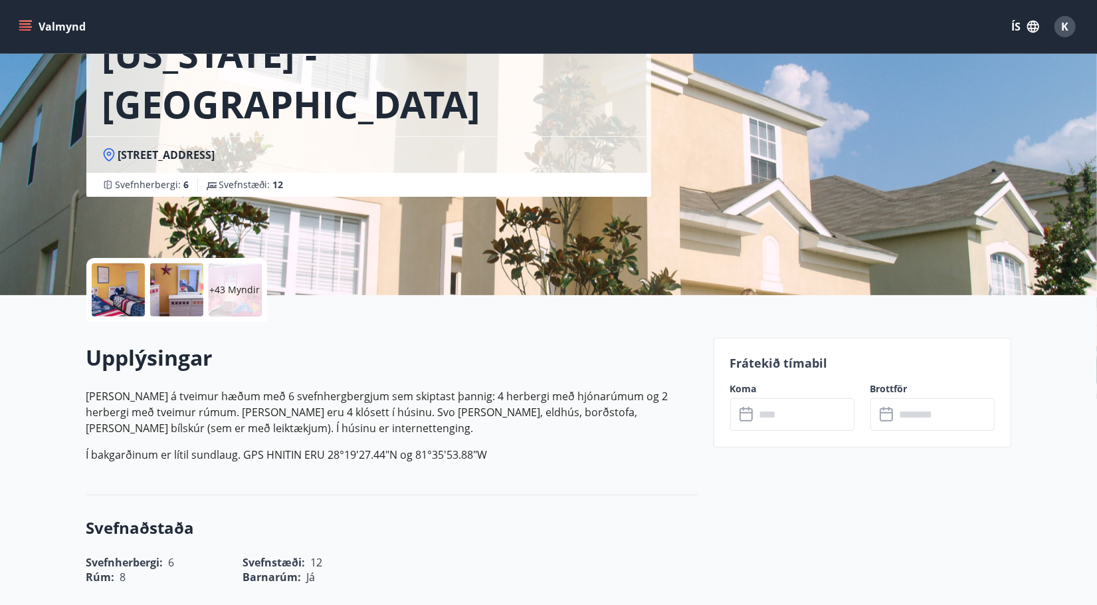
click at [243, 283] on p "+43 Myndir" at bounding box center [235, 289] width 51 height 13
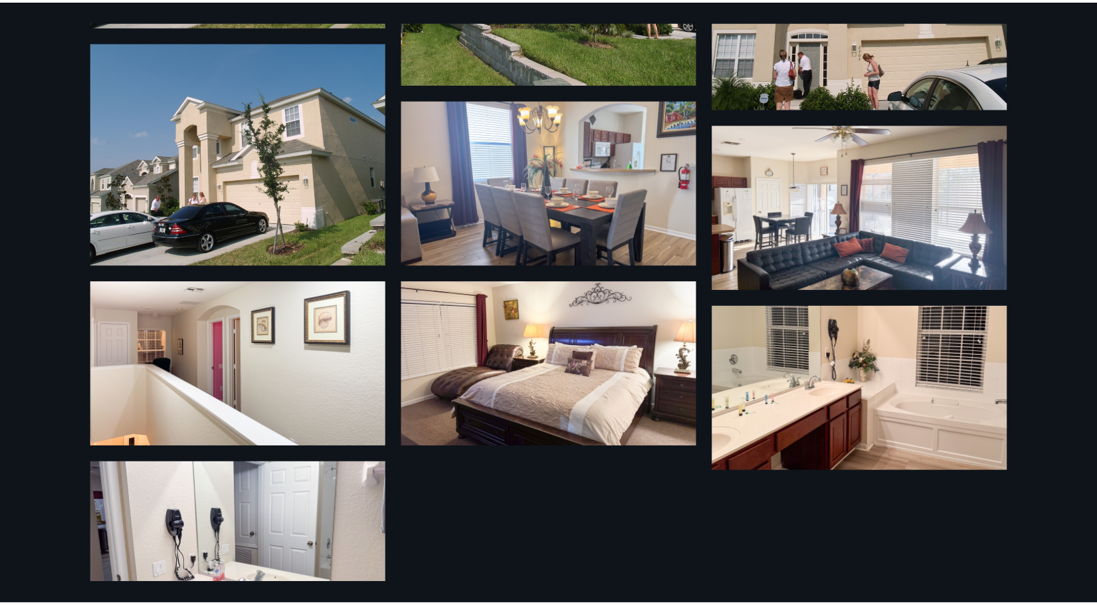
scroll to position [2858, 0]
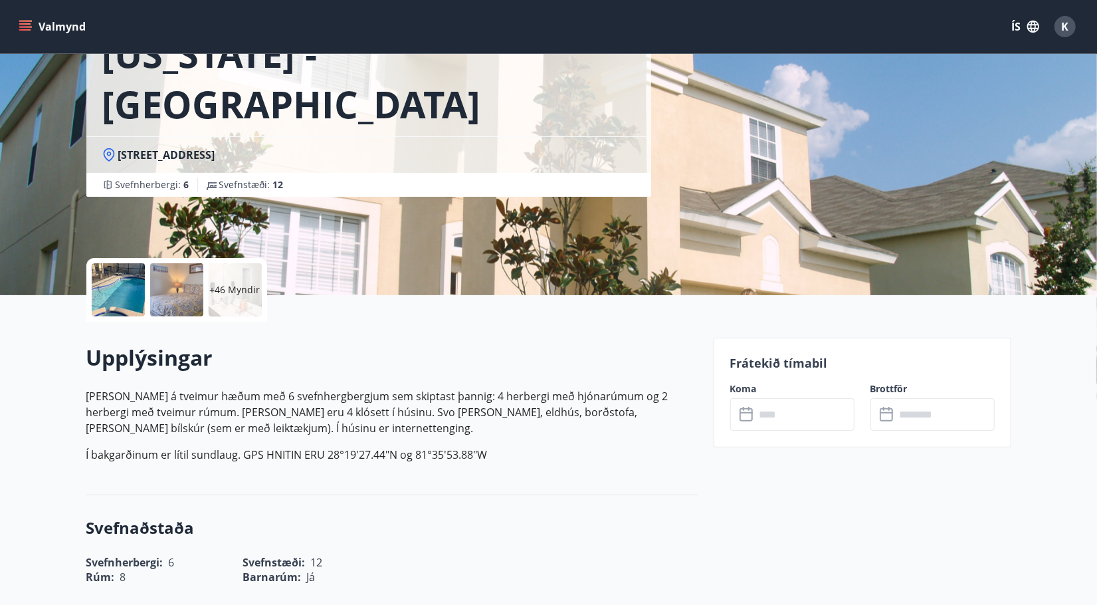
click at [29, 24] on icon "menu" at bounding box center [25, 23] width 12 height 1
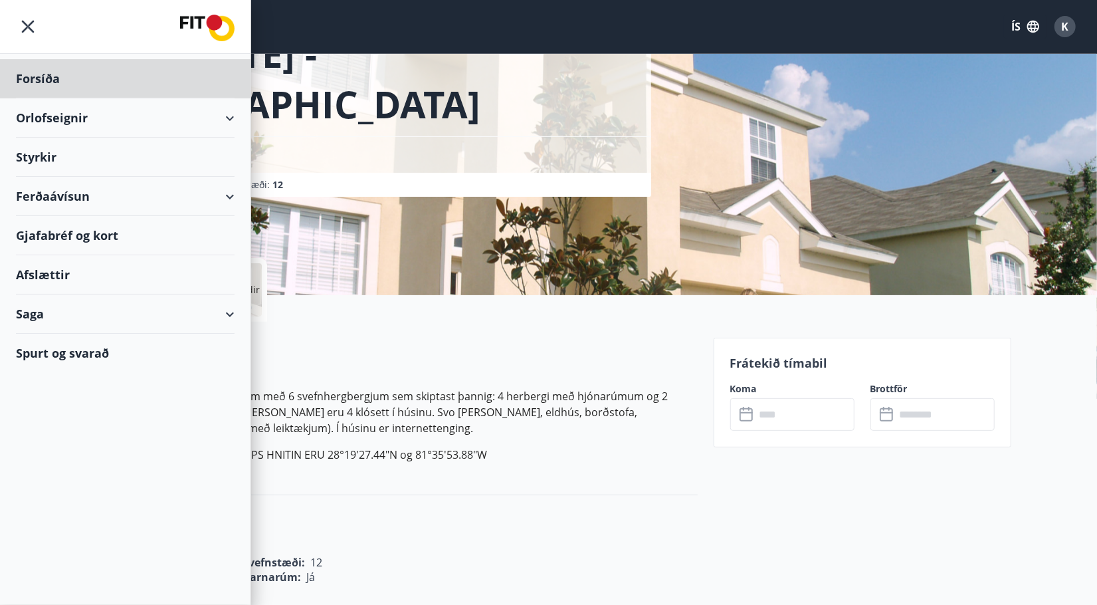
click at [50, 152] on div "Styrkir" at bounding box center [125, 157] width 219 height 39
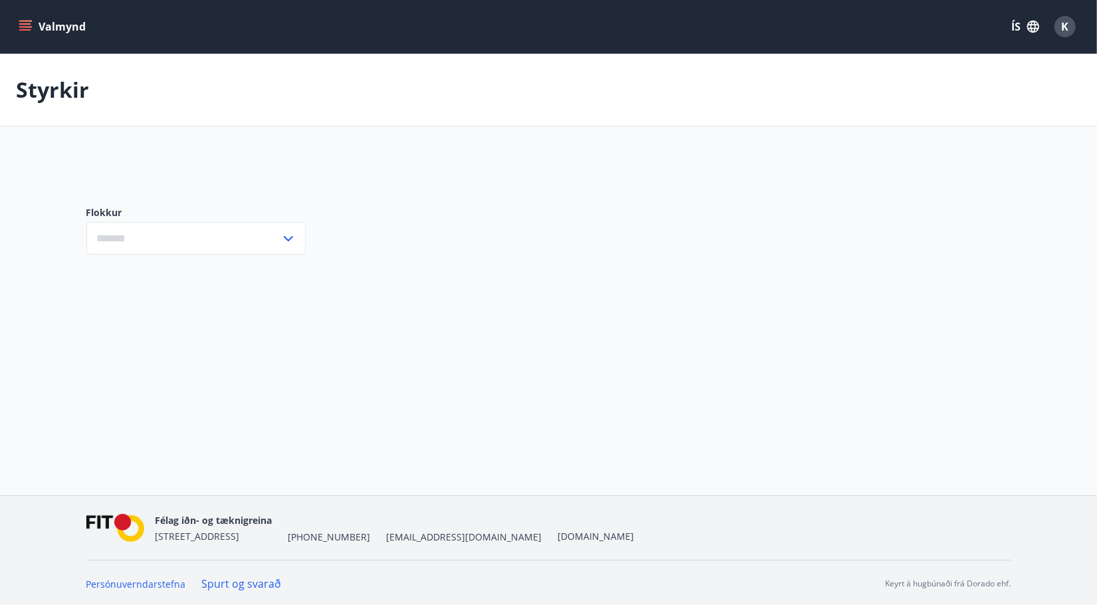
type input "***"
